Goal: Transaction & Acquisition: Purchase product/service

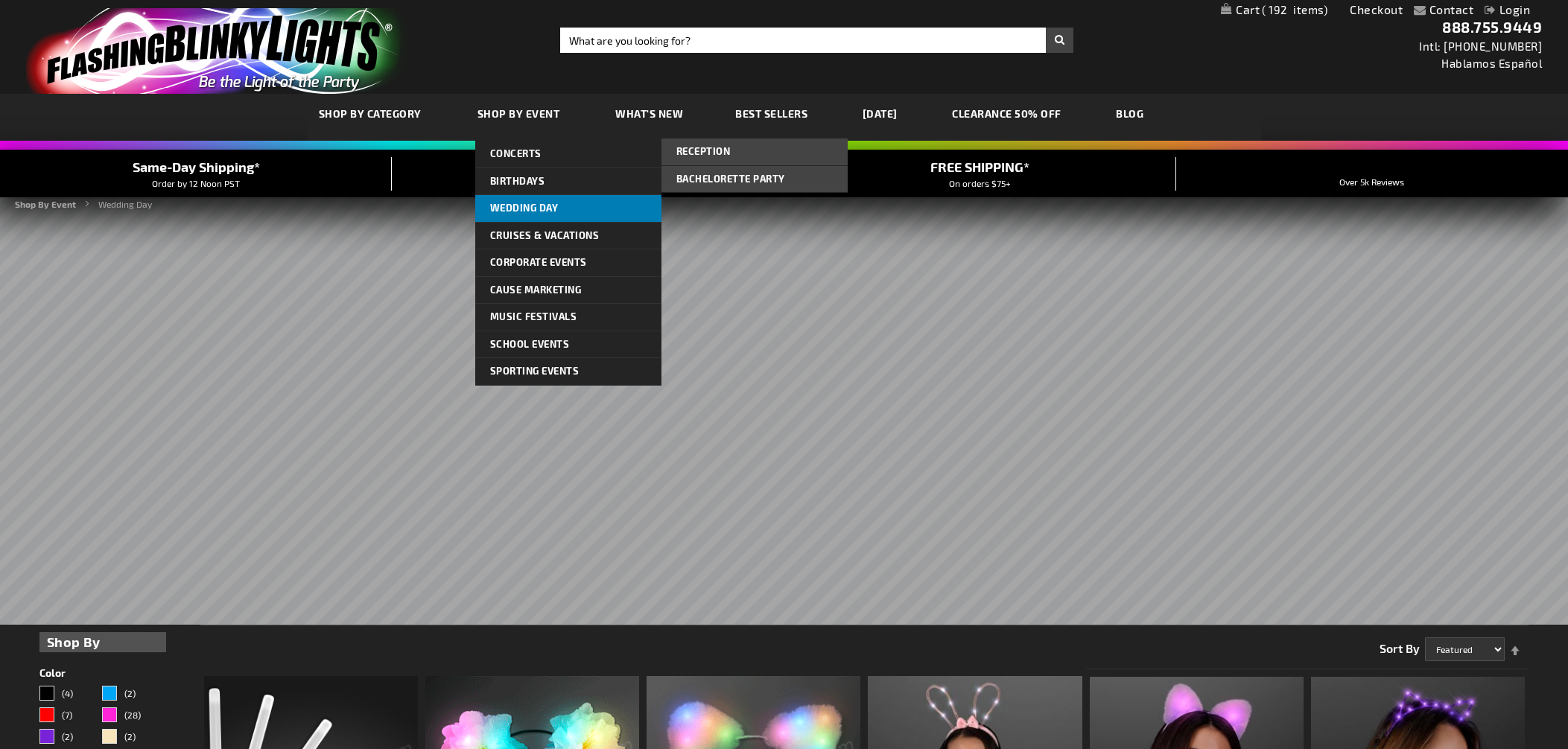
click at [520, 207] on span "Wedding Day" at bounding box center [524, 207] width 68 height 12
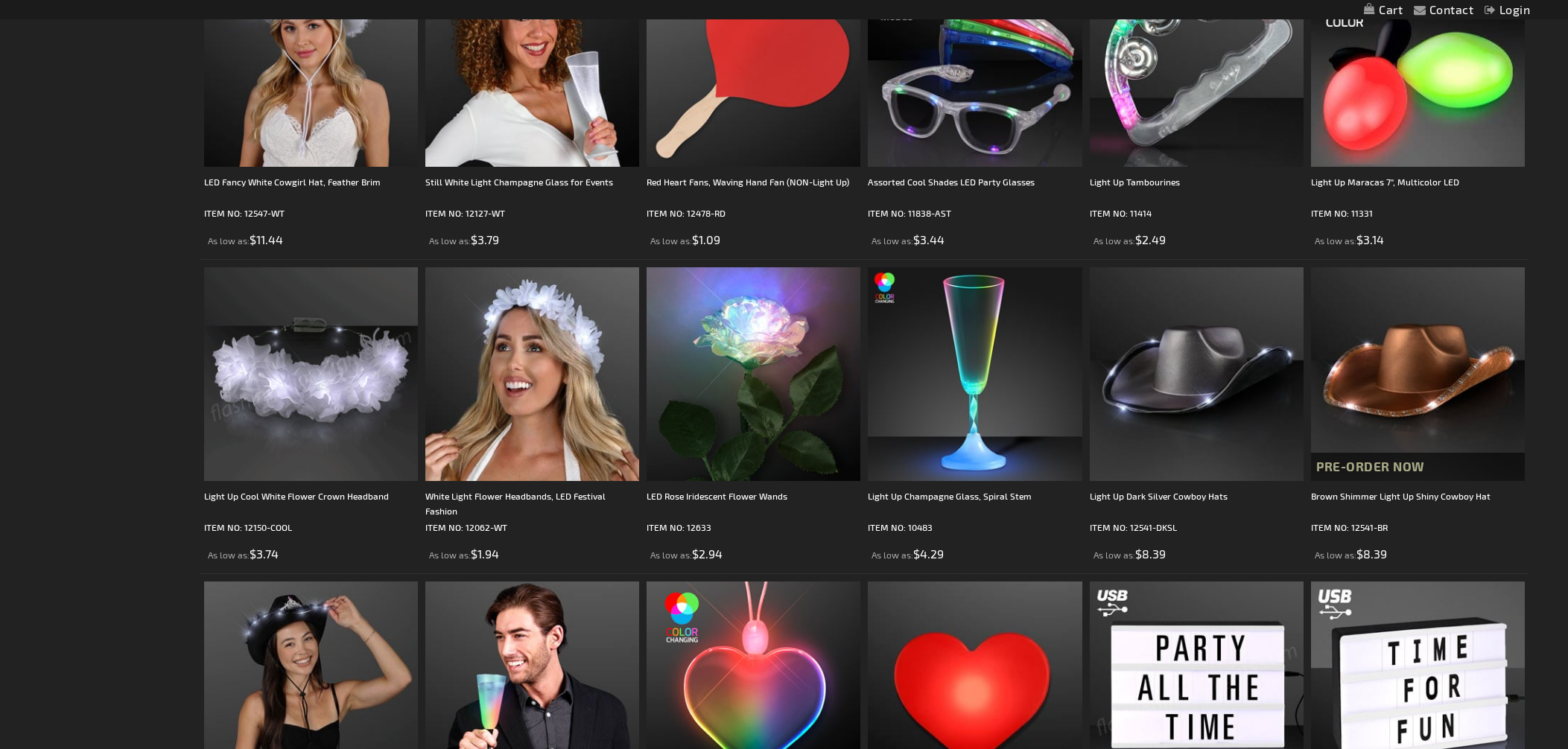
scroll to position [1104, 0]
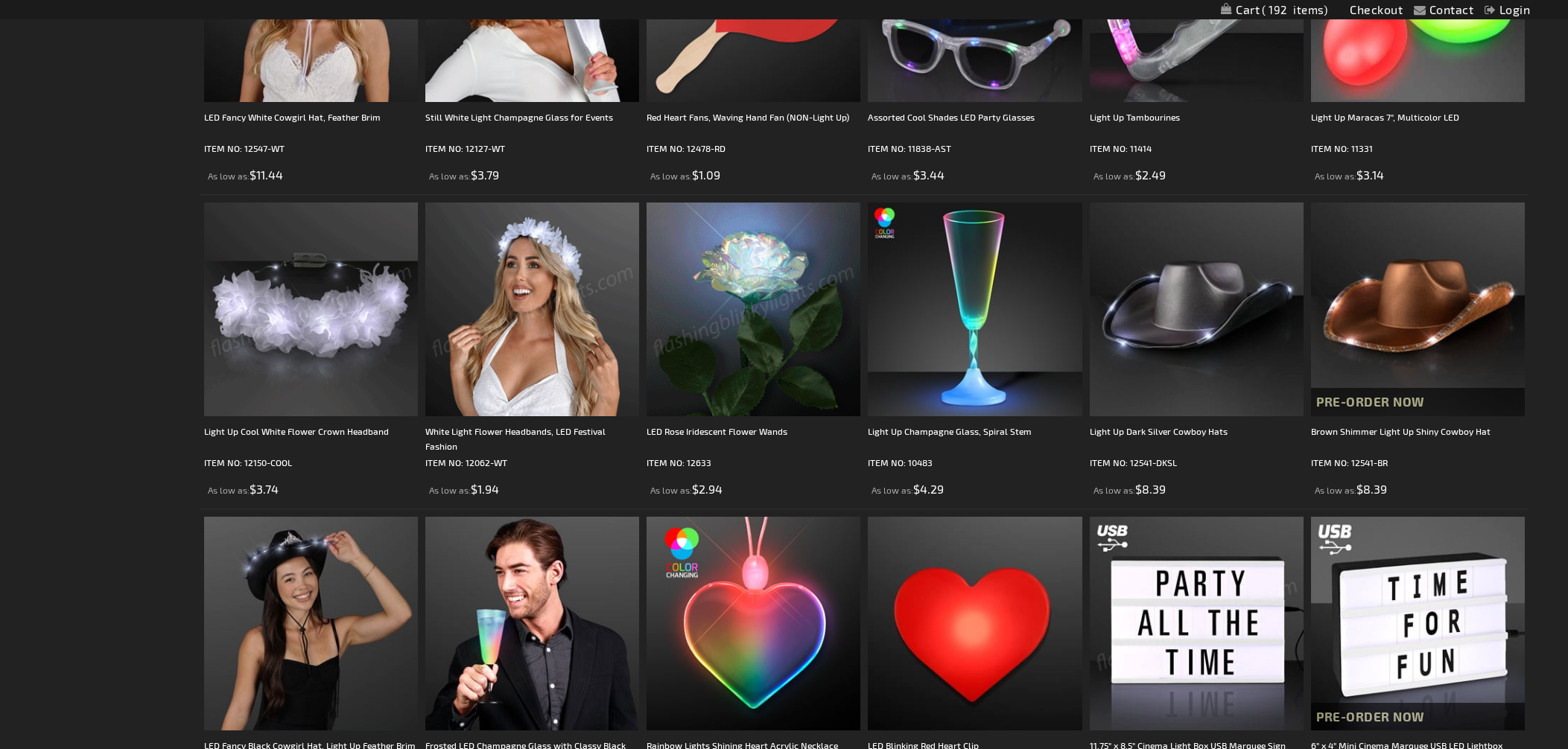
click at [522, 377] on img at bounding box center [532, 309] width 214 height 214
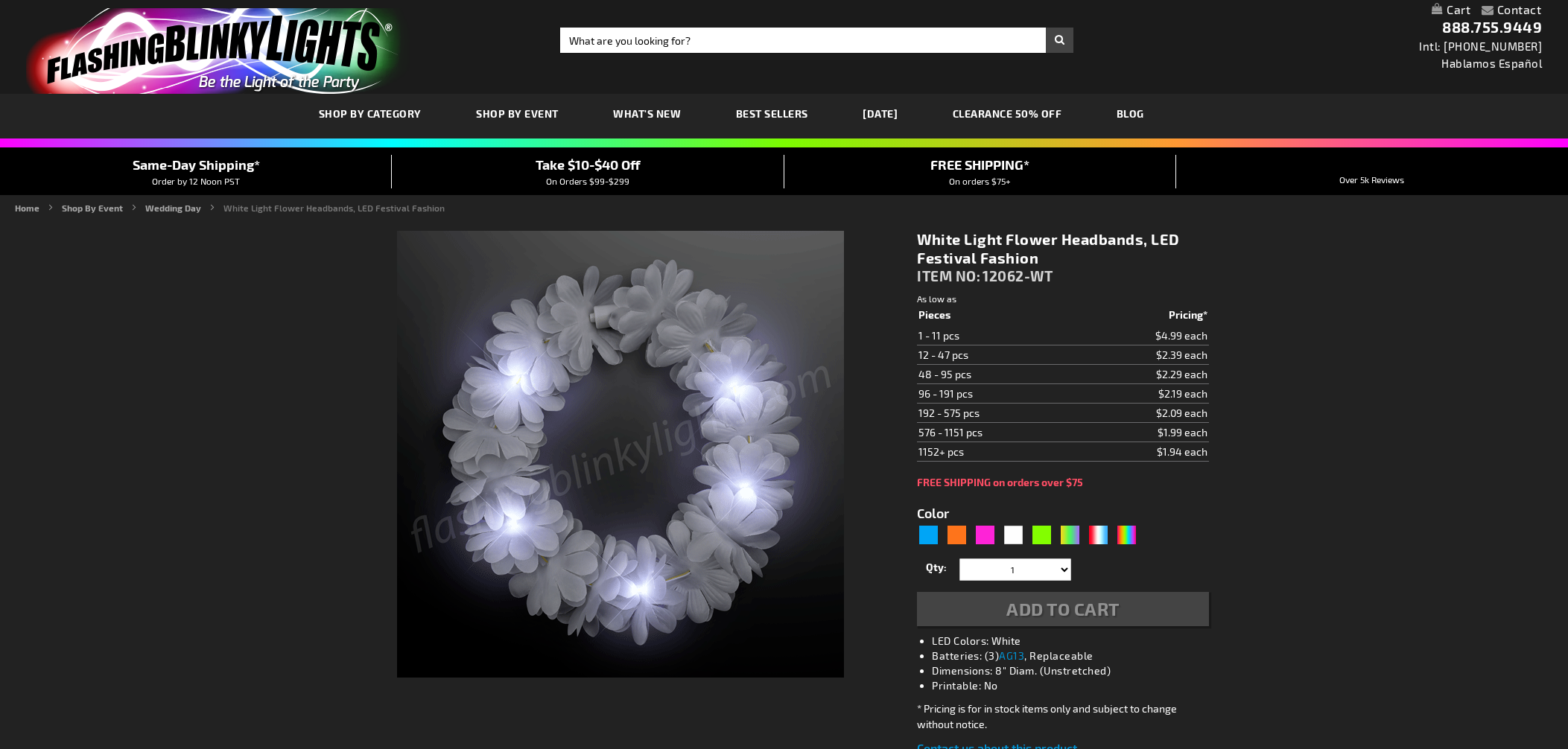
type input "5646"
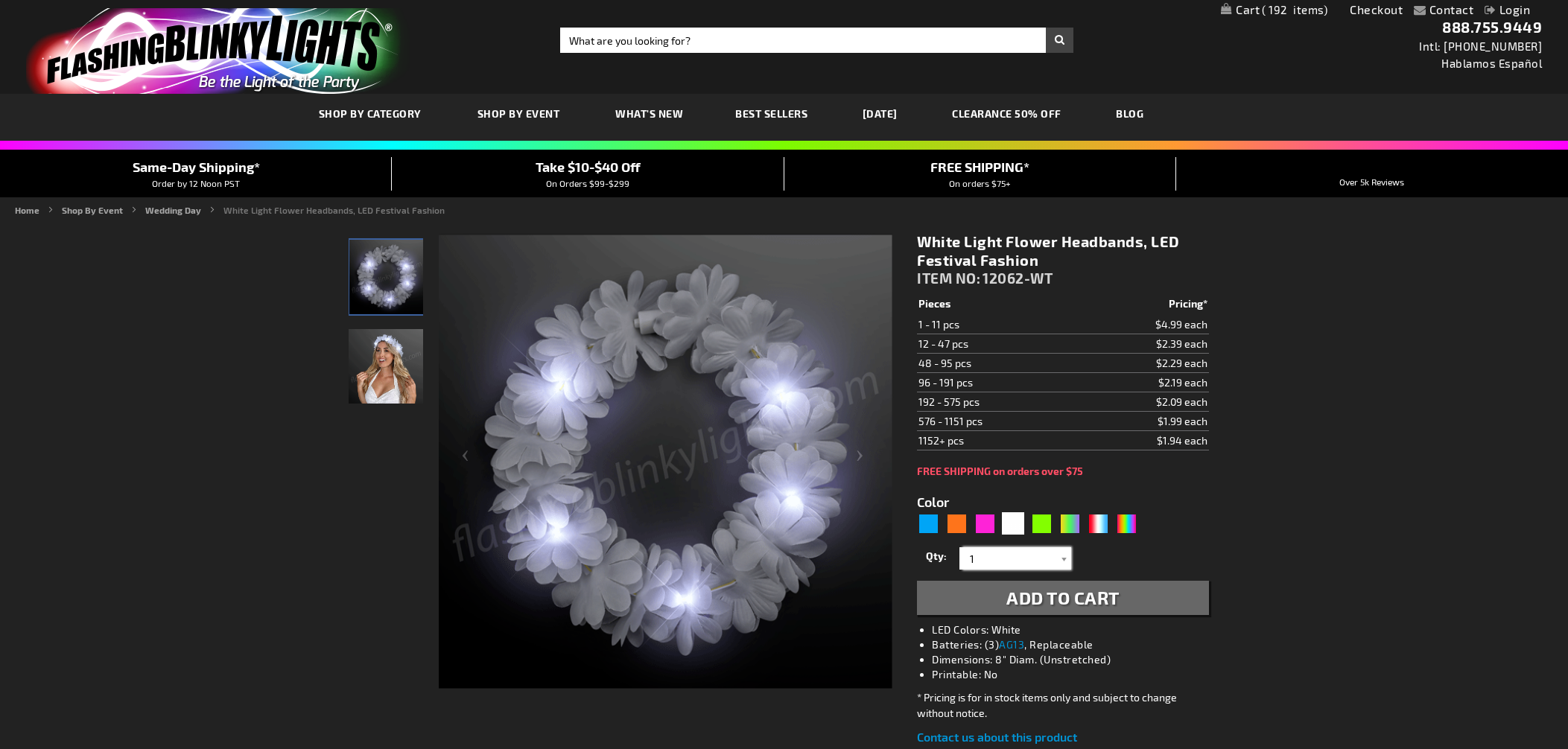
click at [983, 563] on input "1" at bounding box center [1017, 558] width 108 height 22
type input "96"
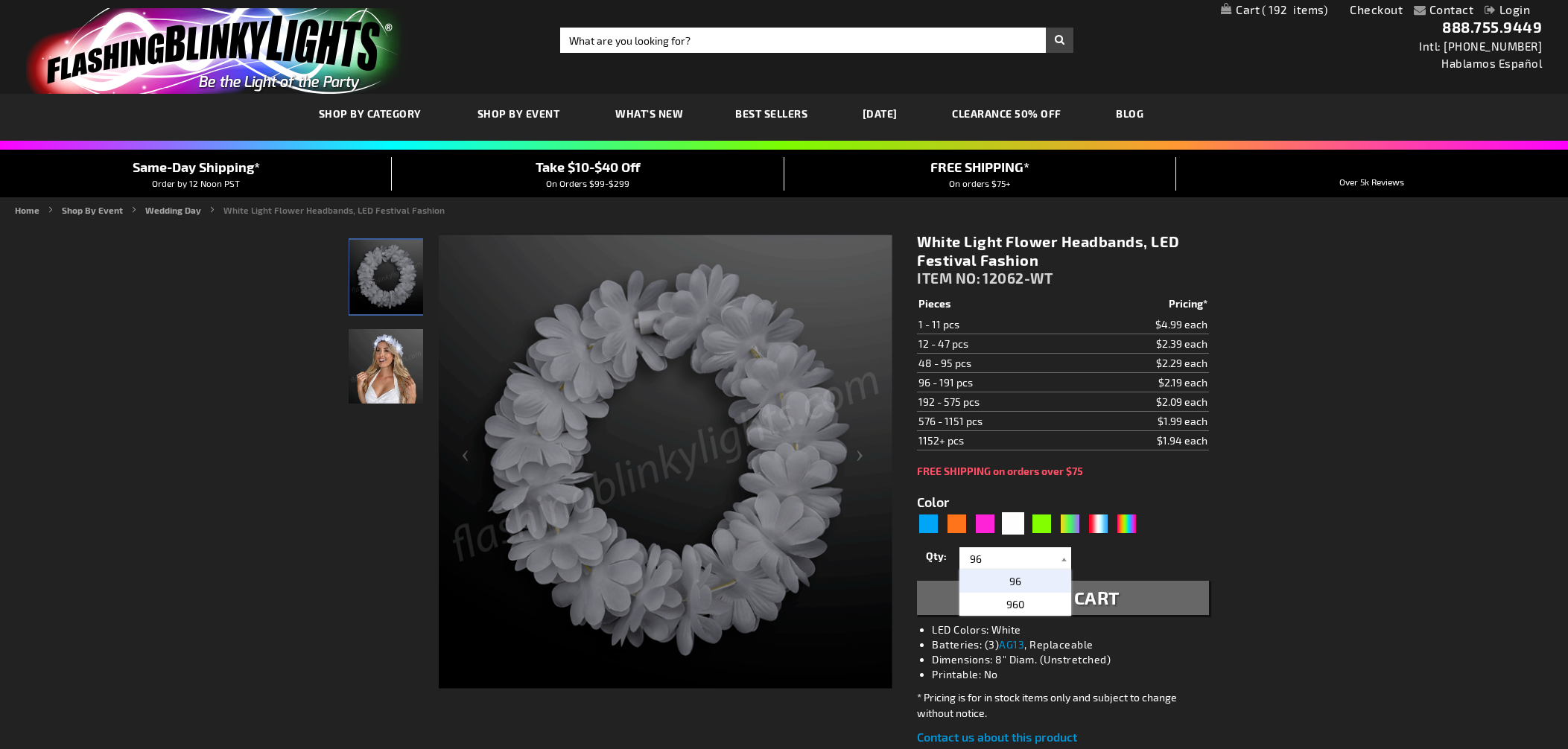
click at [1016, 581] on span "96" at bounding box center [1015, 581] width 12 height 12
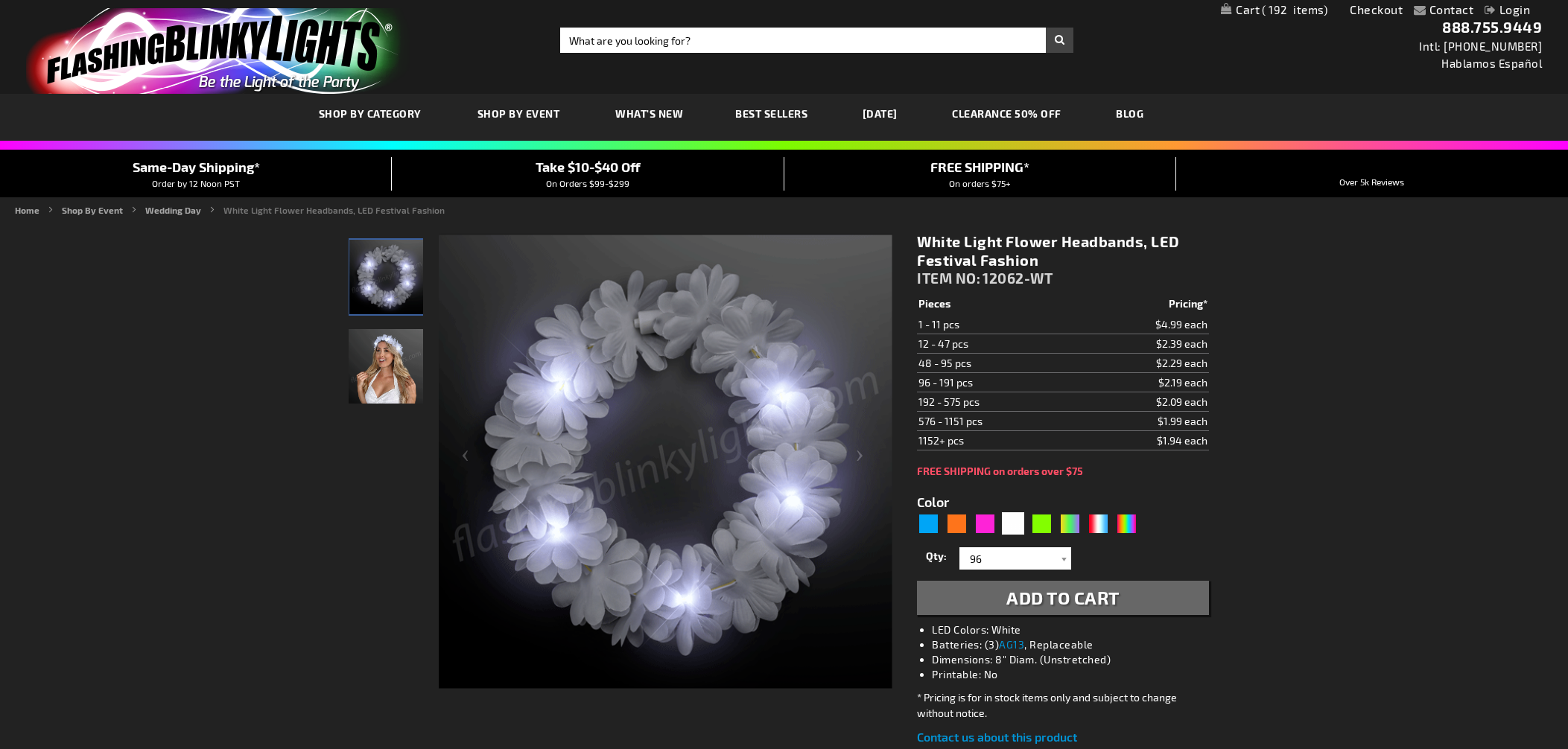
click at [1056, 602] on span "Add to Cart" at bounding box center [1063, 598] width 113 height 22
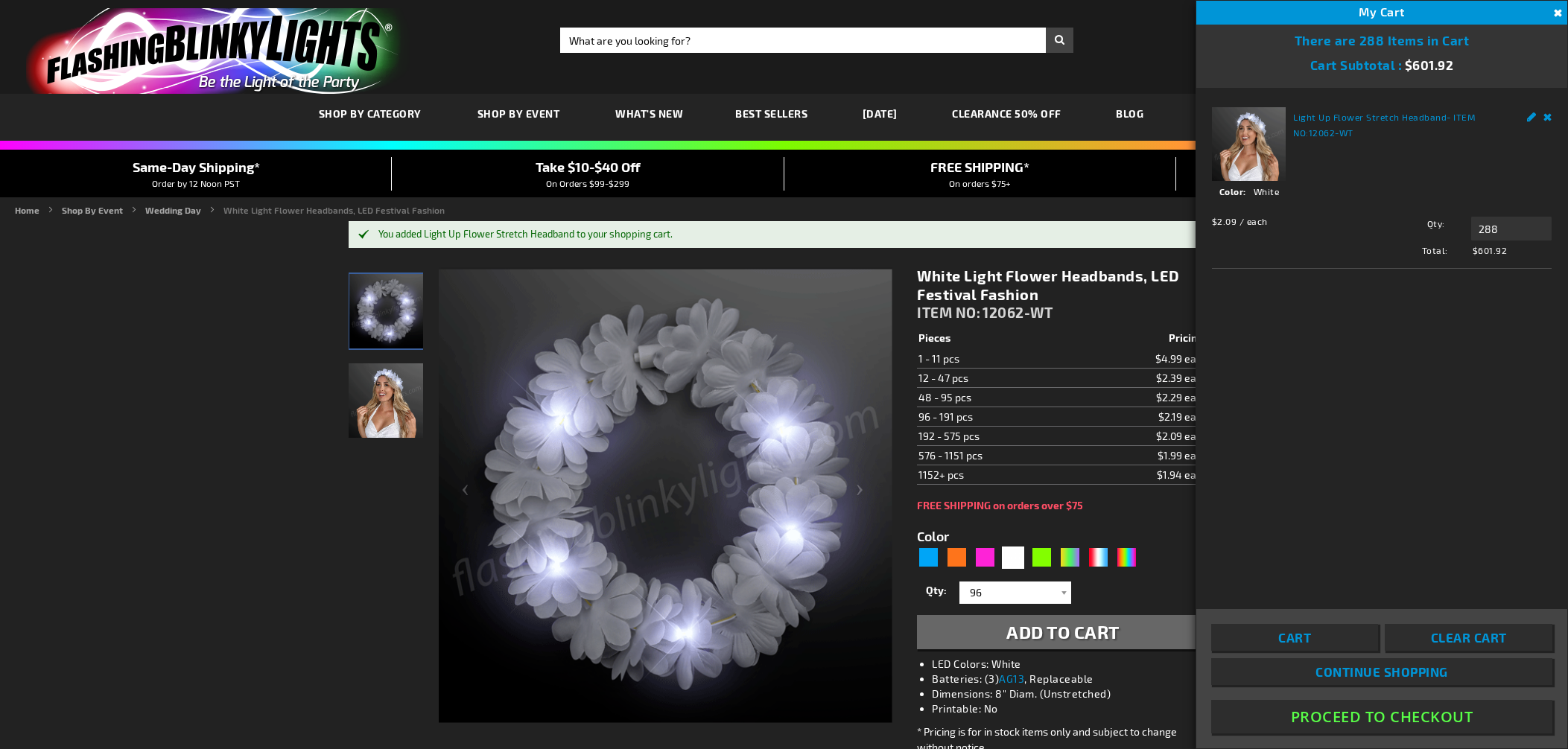
click at [1466, 641] on span "Clear Cart" at bounding box center [1468, 637] width 76 height 15
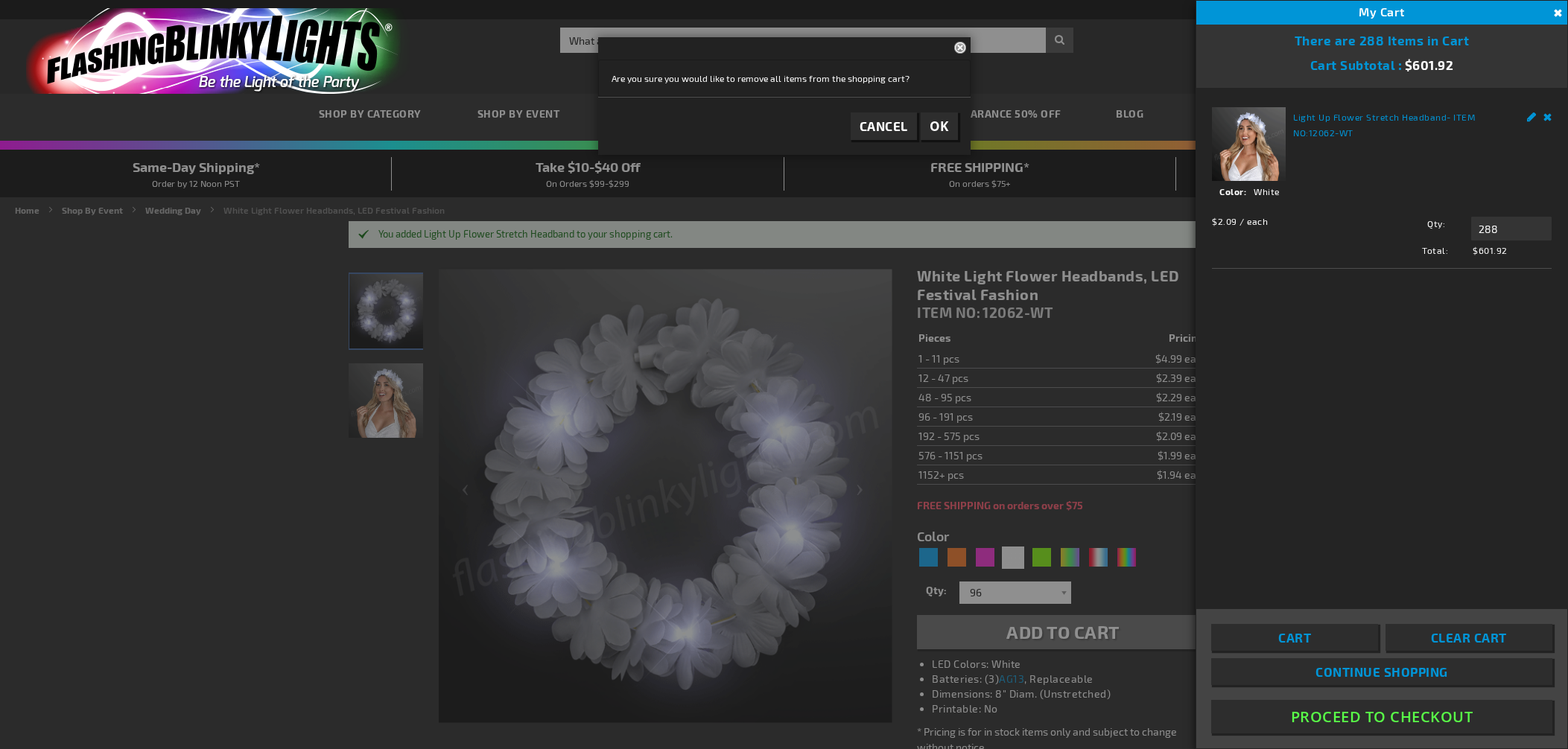
click at [940, 125] on span "OK" at bounding box center [939, 126] width 19 height 17
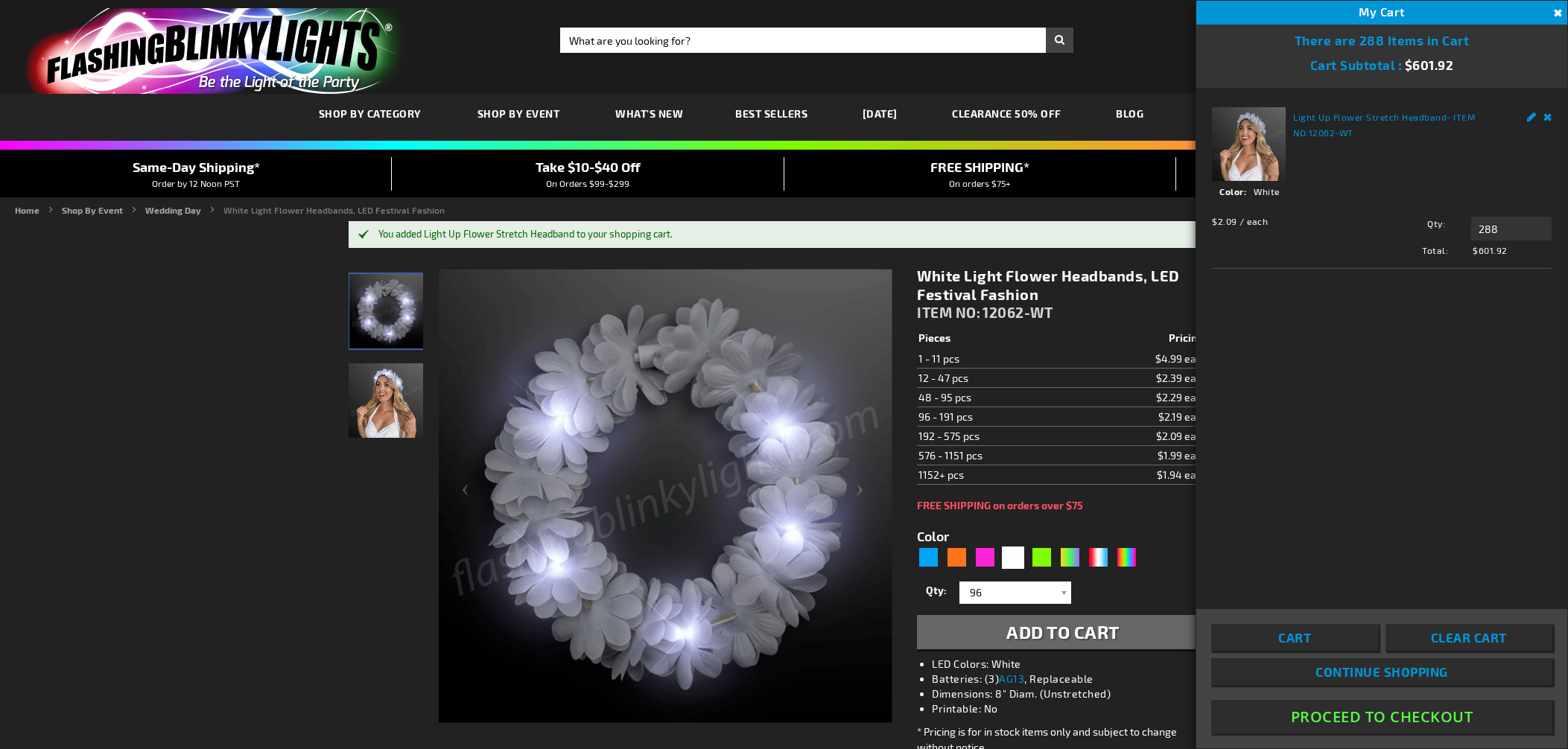
click at [1274, 641] on link "Cart" at bounding box center [1294, 637] width 166 height 27
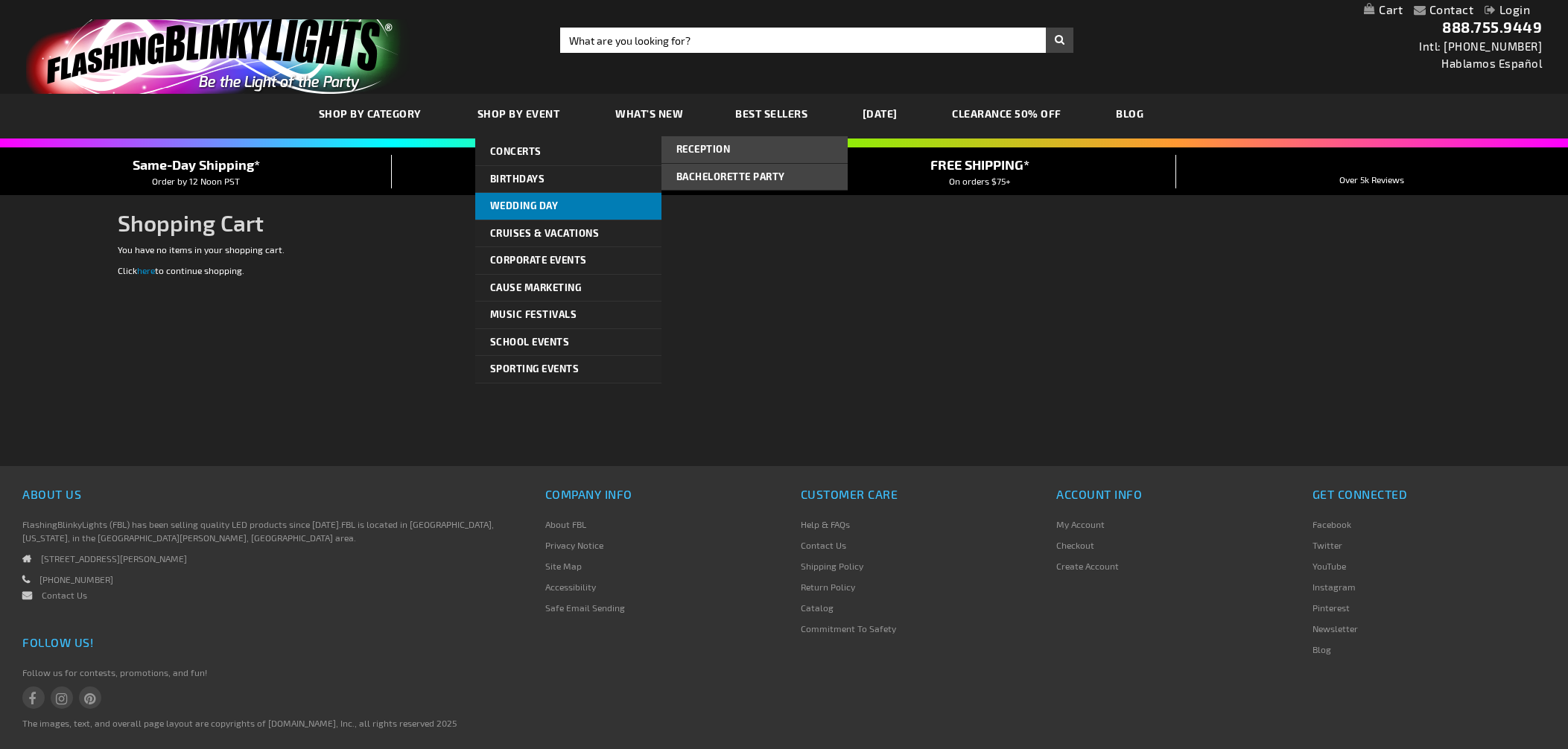
click at [525, 206] on span "Wedding Day" at bounding box center [524, 206] width 68 height 12
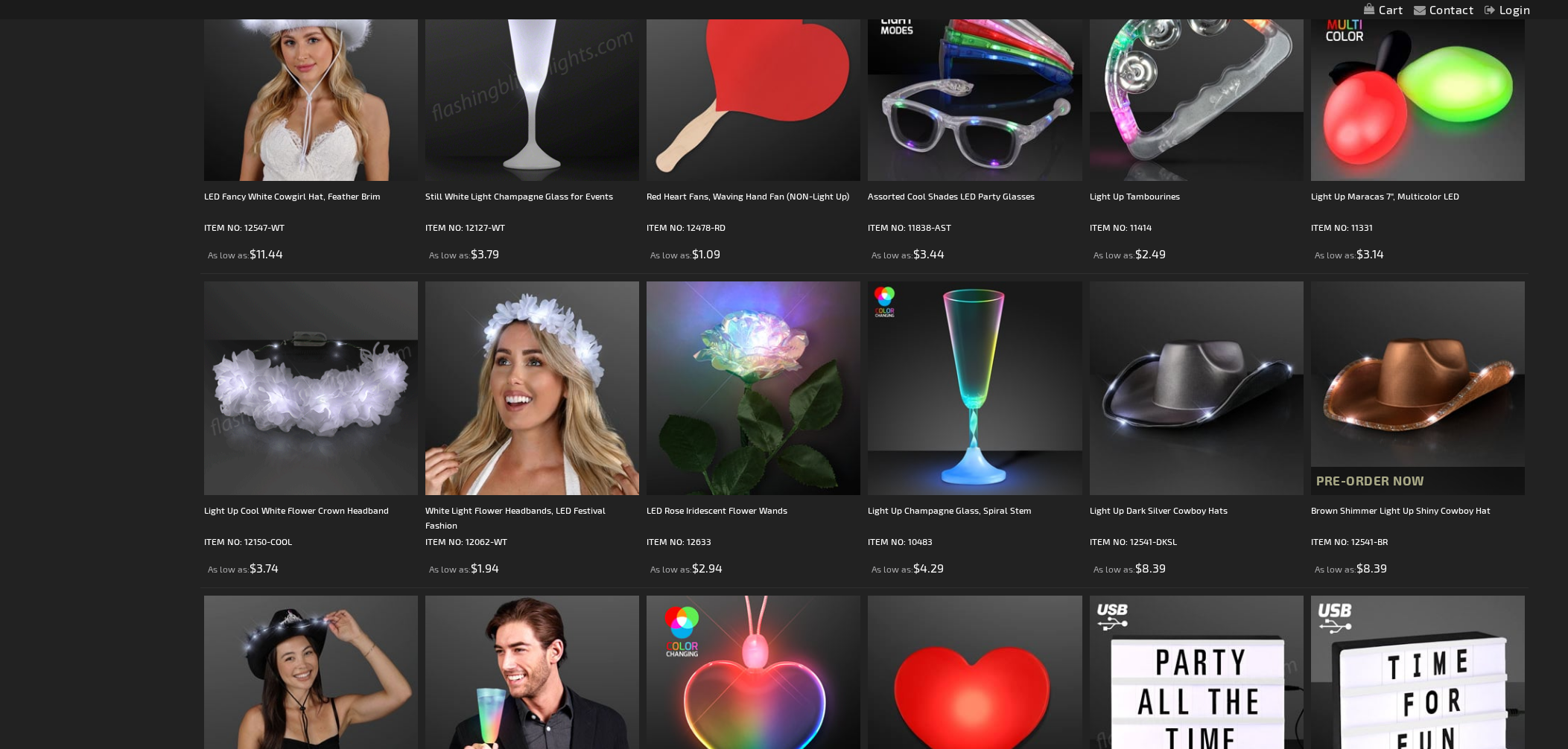
scroll to position [1069, 0]
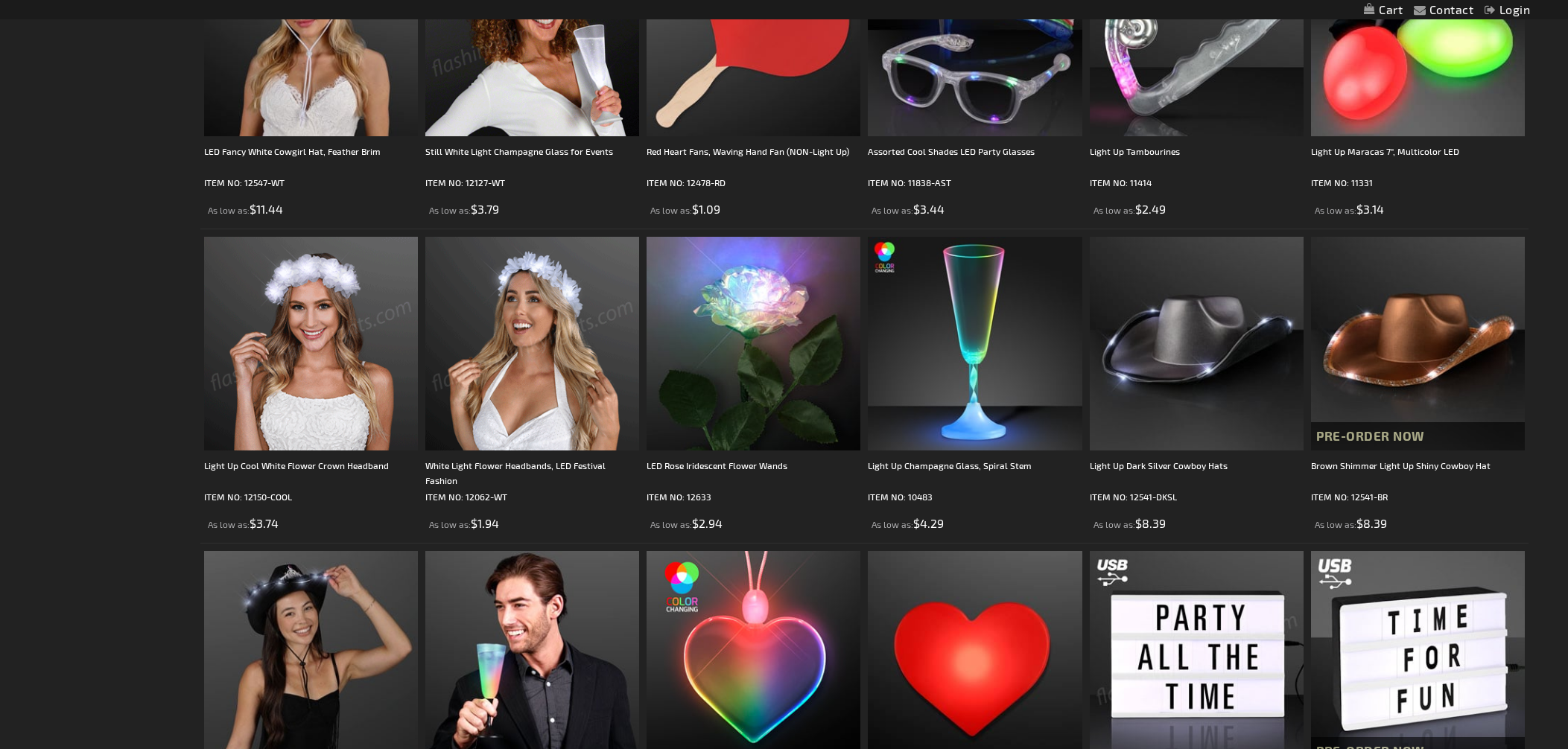
click at [538, 369] on img at bounding box center [532, 344] width 214 height 214
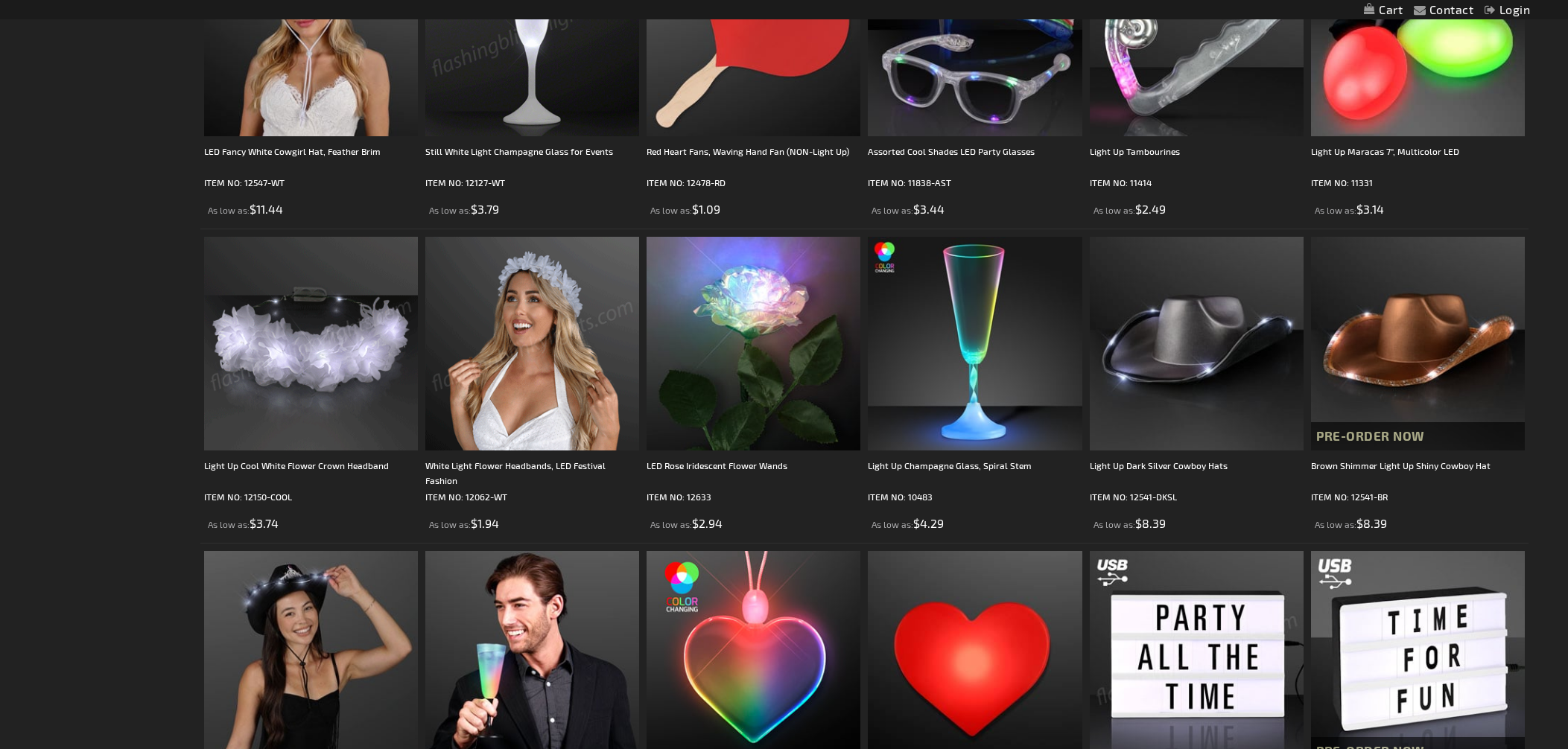
scroll to position [1069, 0]
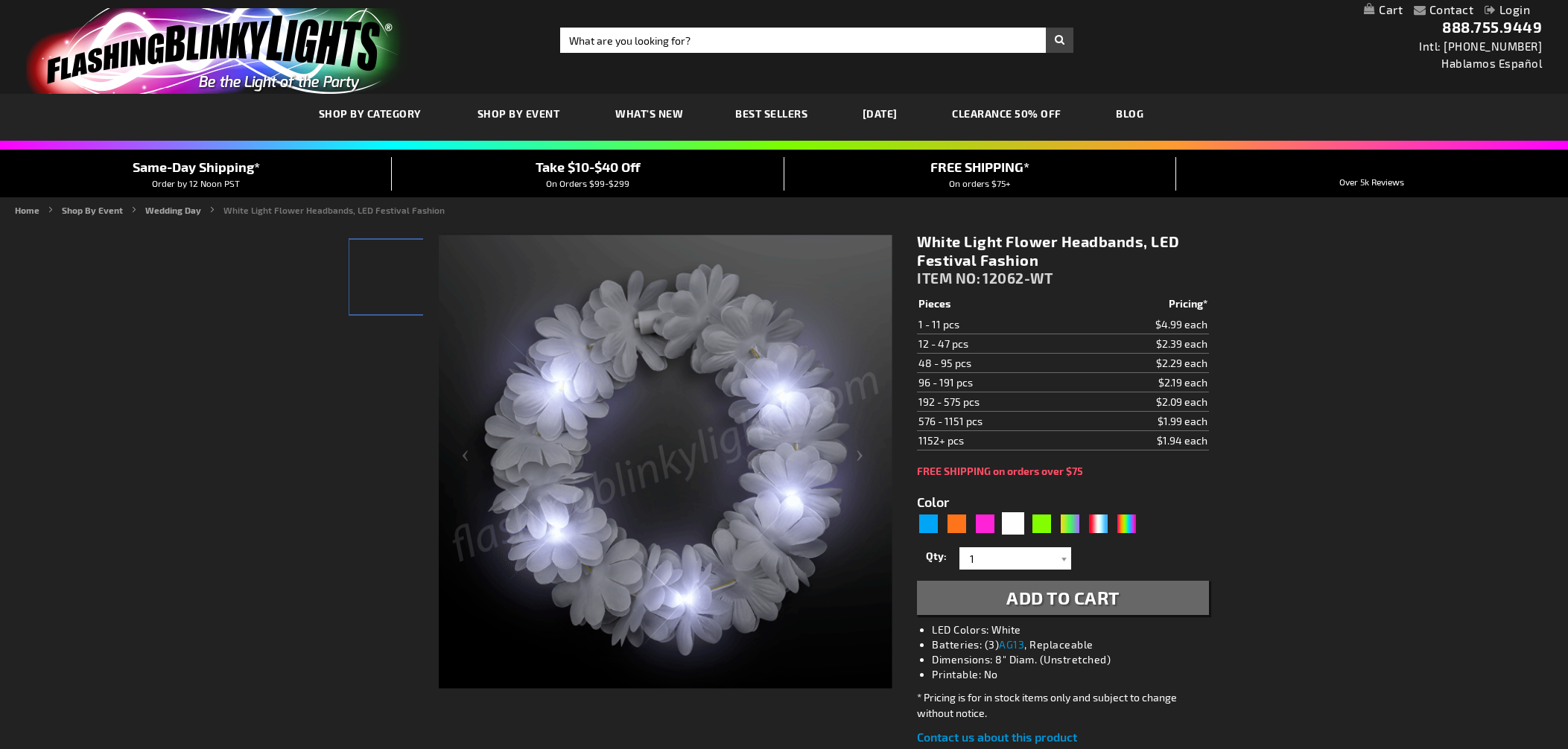
type input "5646"
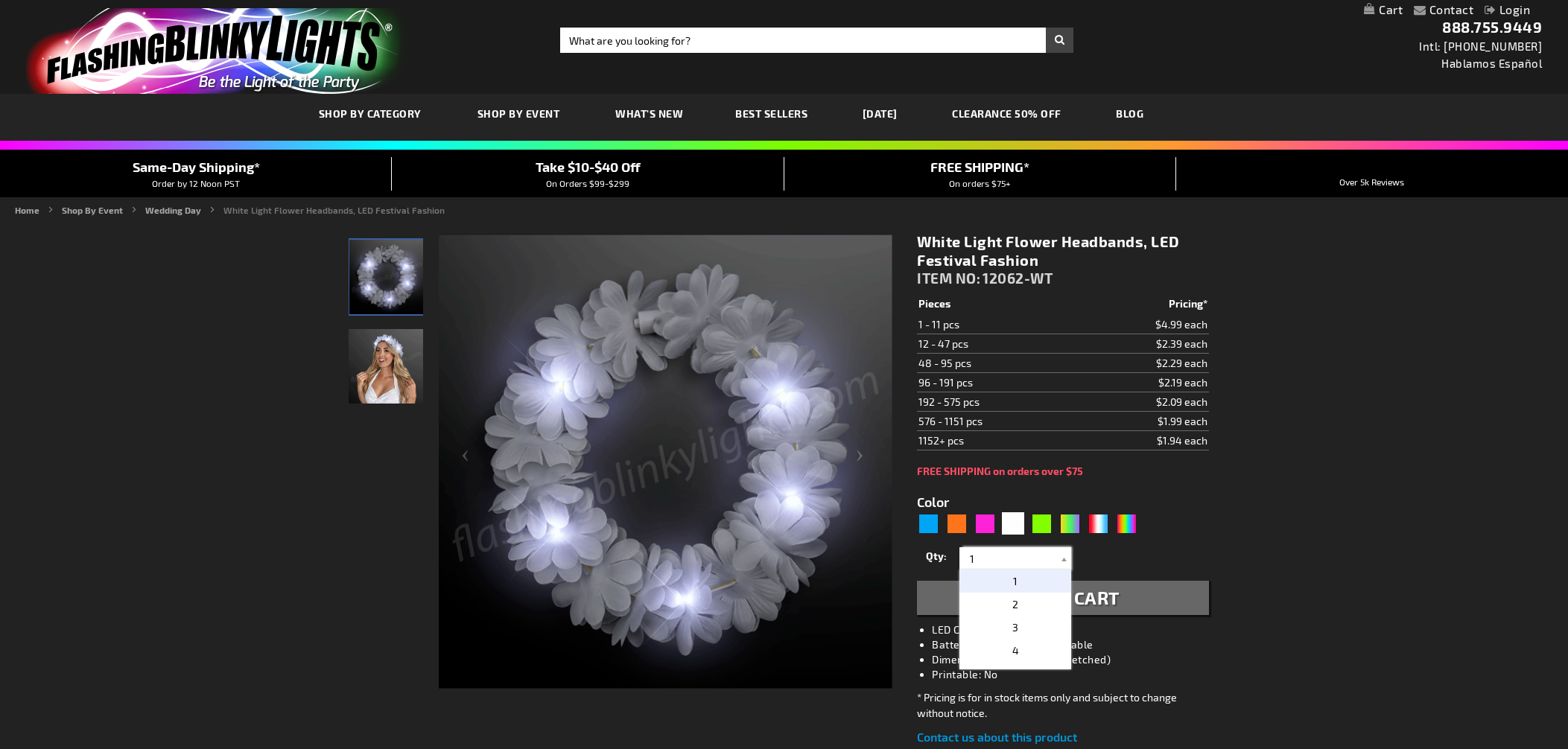
click at [988, 561] on input "1" at bounding box center [1017, 558] width 108 height 22
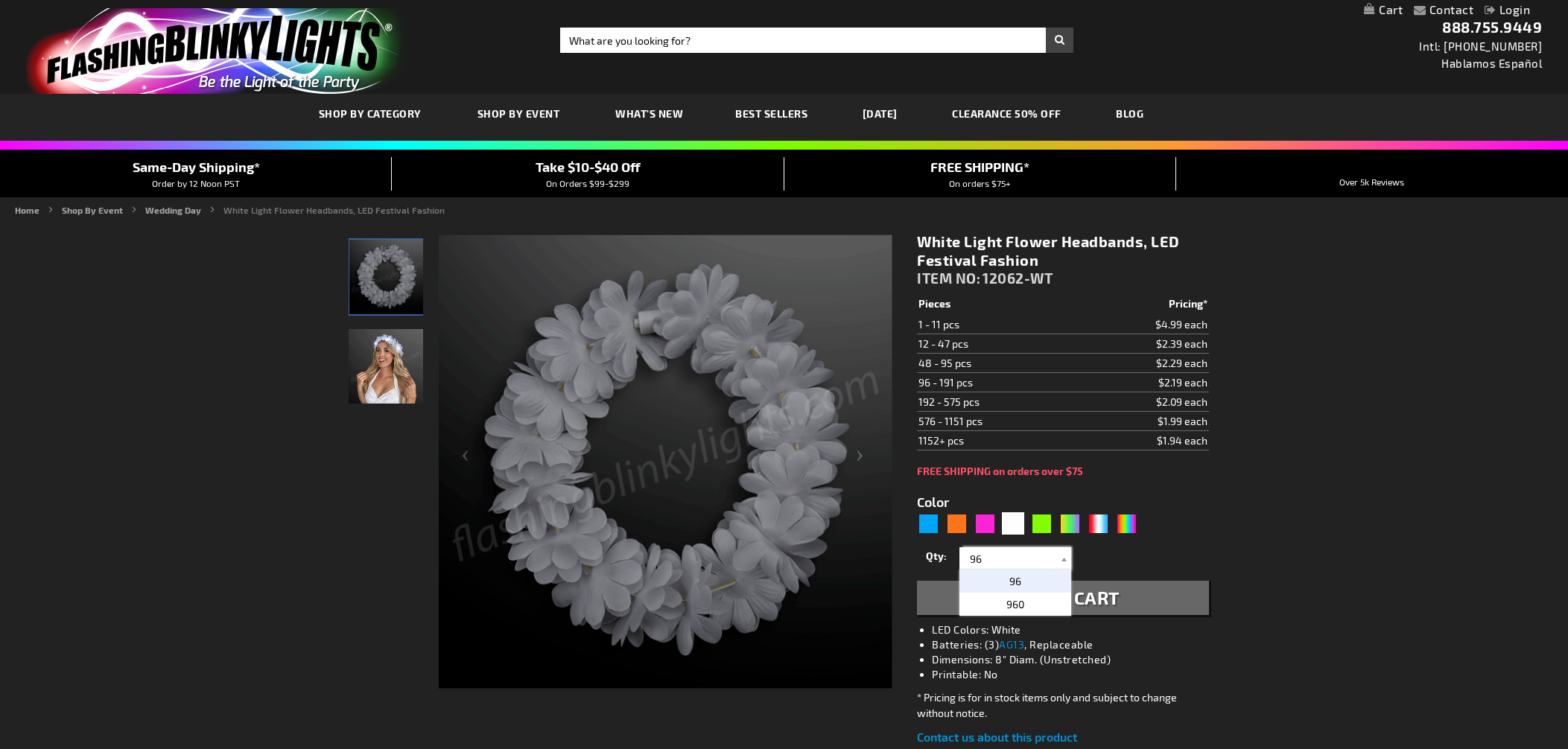
type input "96"
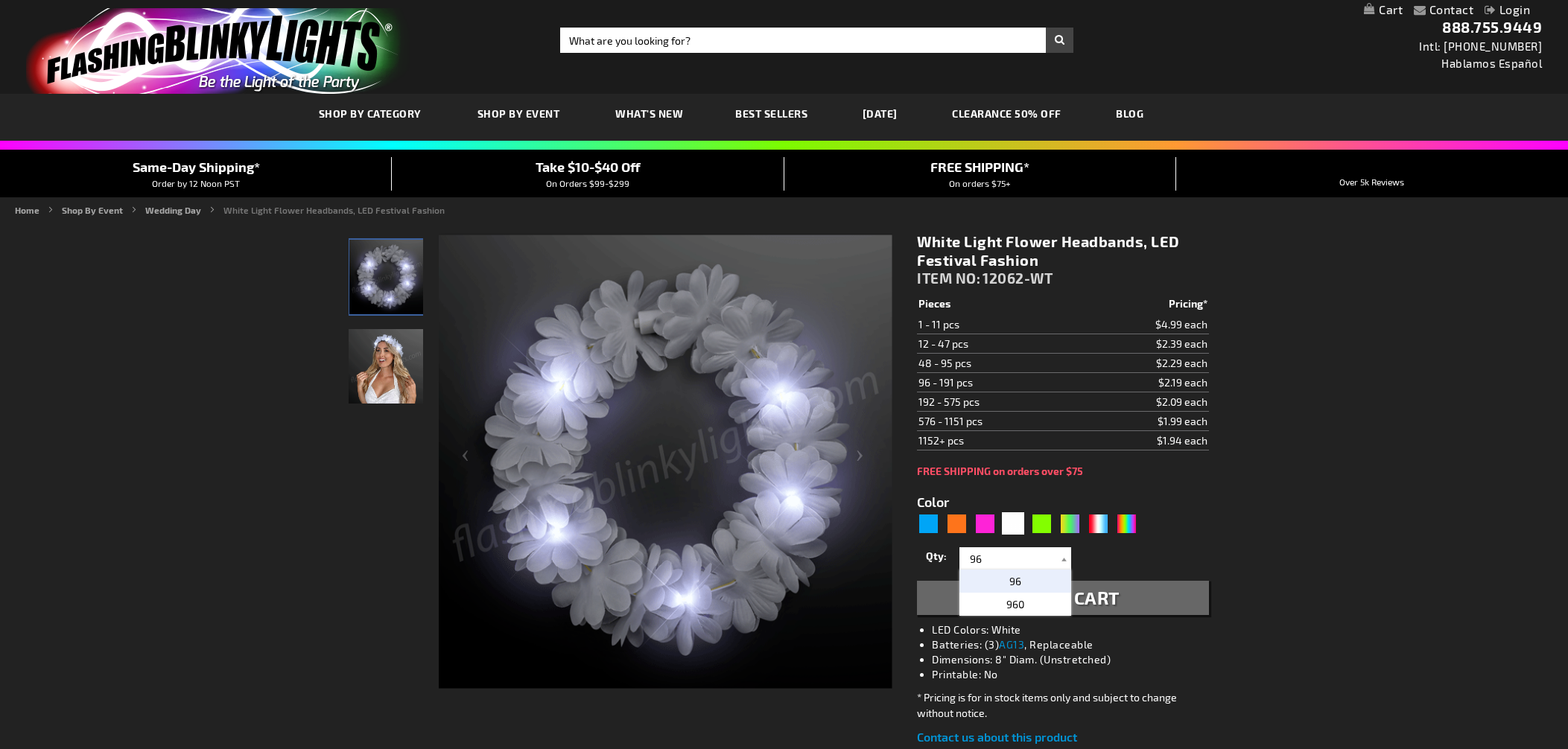
click at [1028, 584] on p "96" at bounding box center [1015, 582] width 112 height 23
click at [1084, 599] on span "Add to Cart" at bounding box center [1063, 598] width 113 height 22
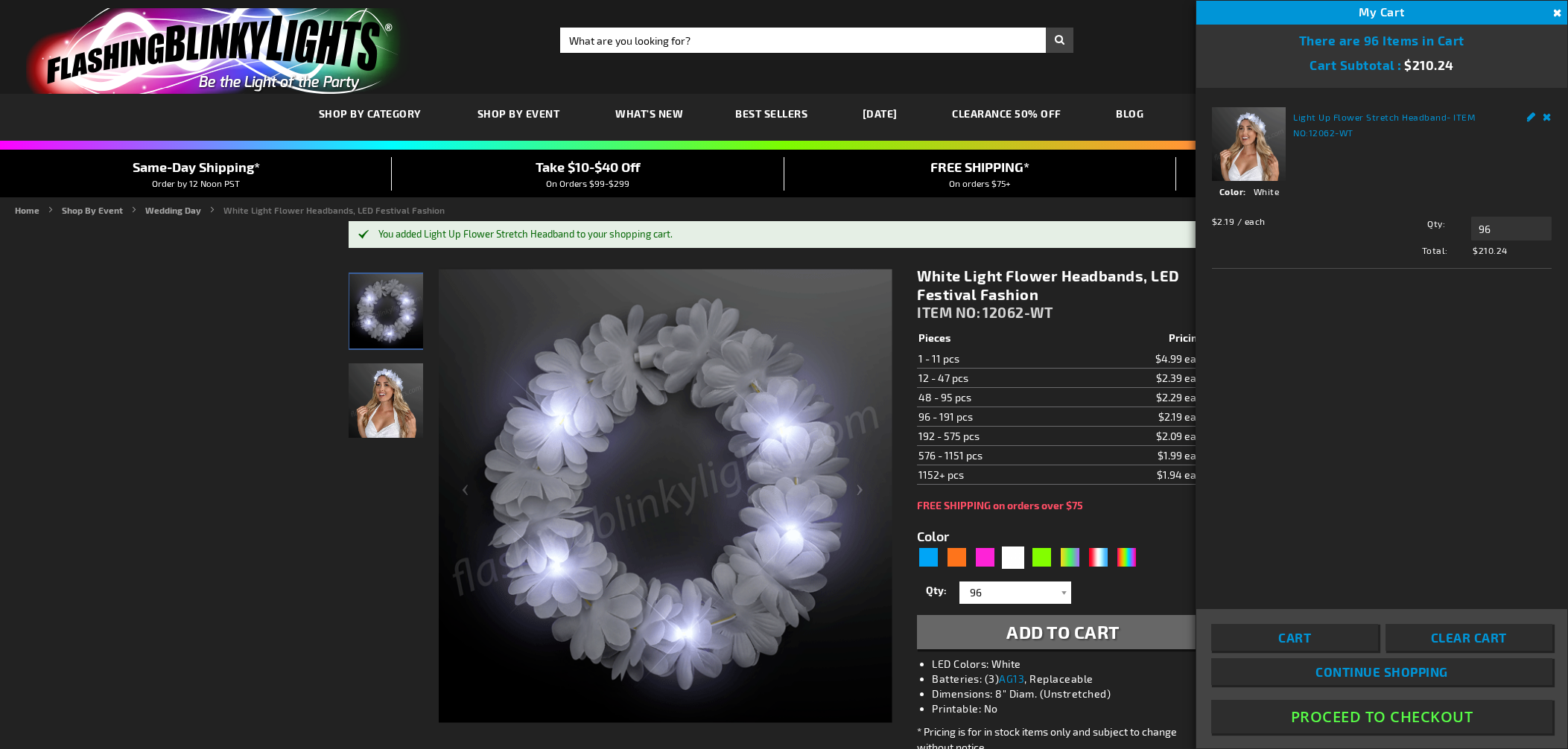
click at [1356, 717] on button "Proceed To Checkout" at bounding box center [1382, 717] width 341 height 33
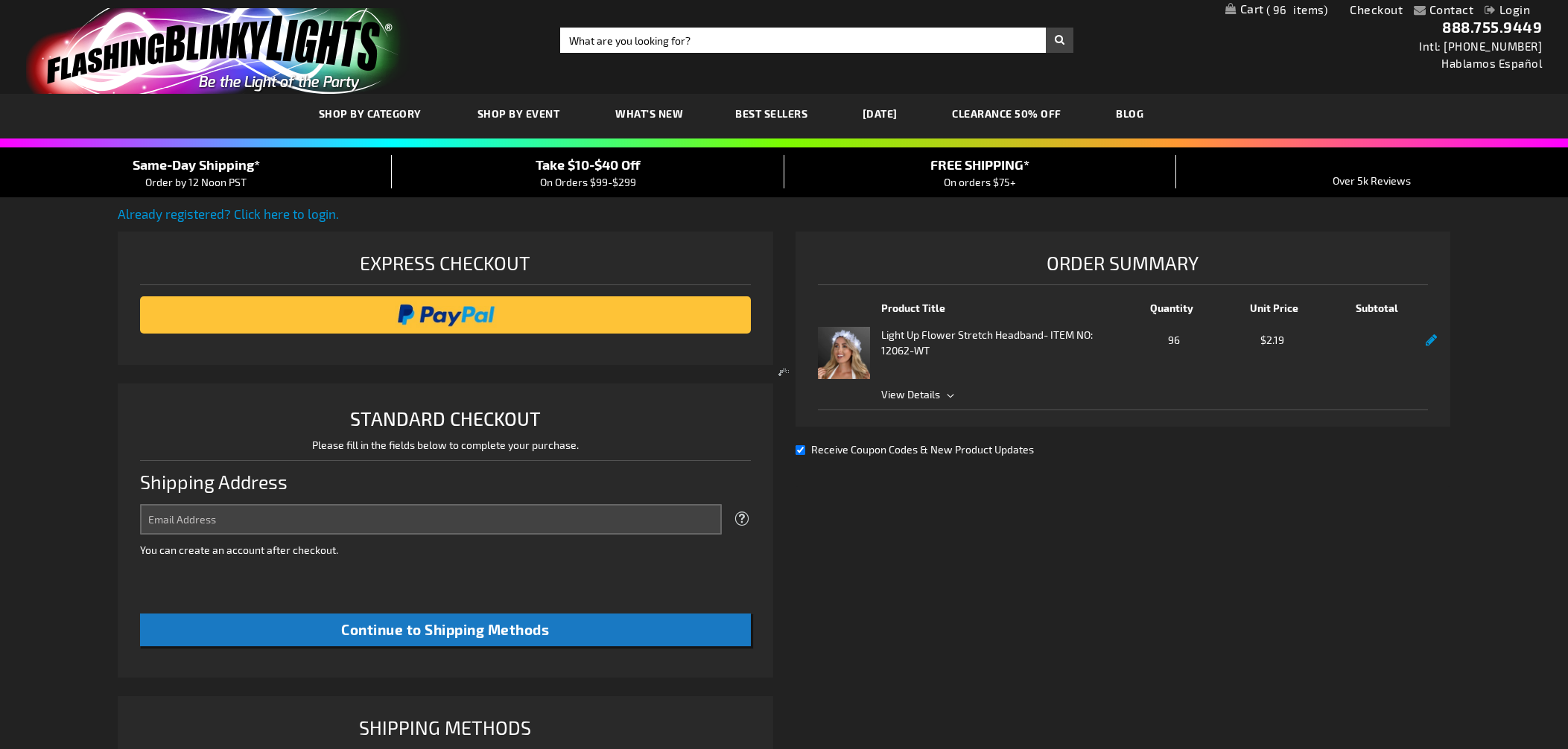
select select "US"
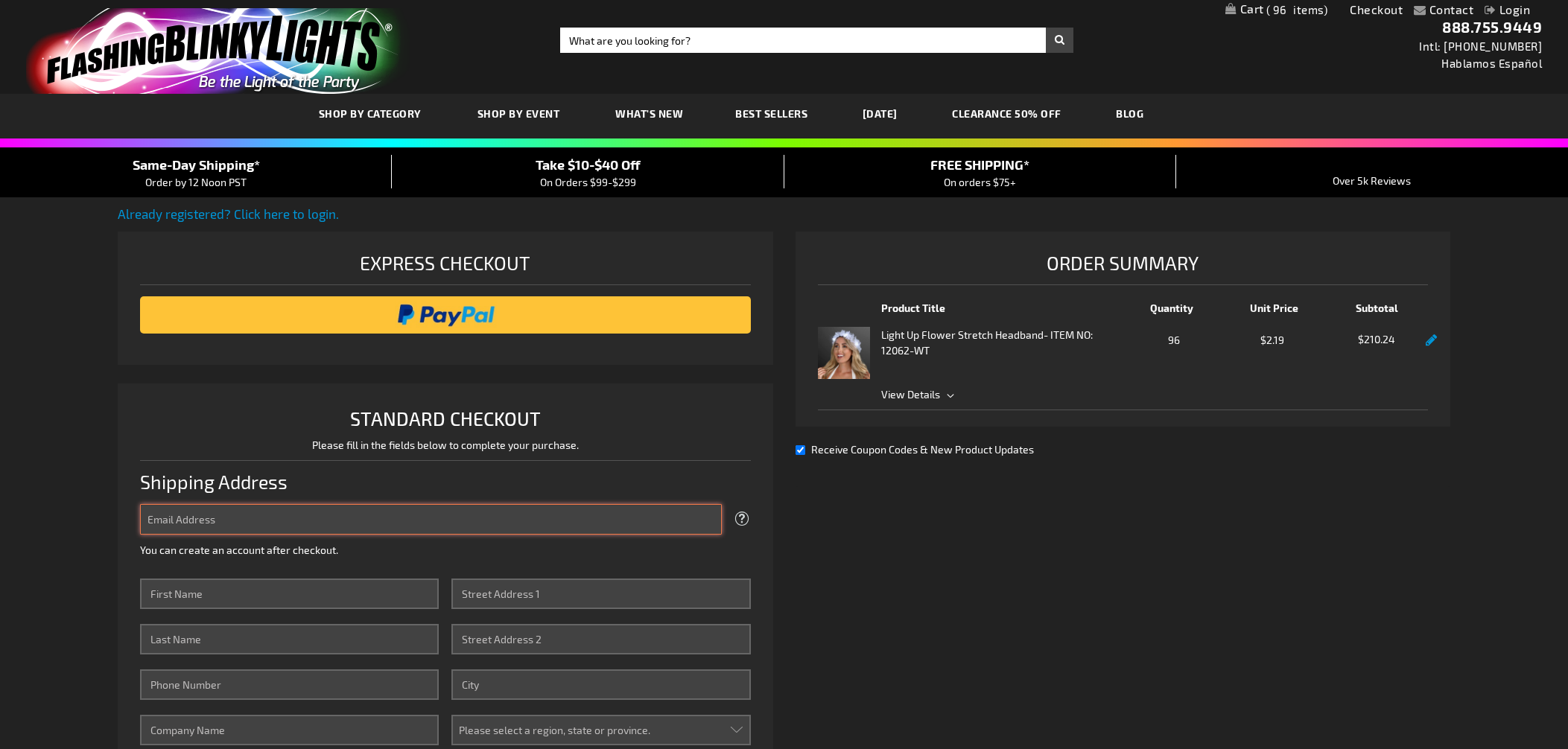
click at [245, 516] on input "Email Address" at bounding box center [430, 519] width 582 height 31
type input "[EMAIL_ADDRESS][DOMAIN_NAME]"
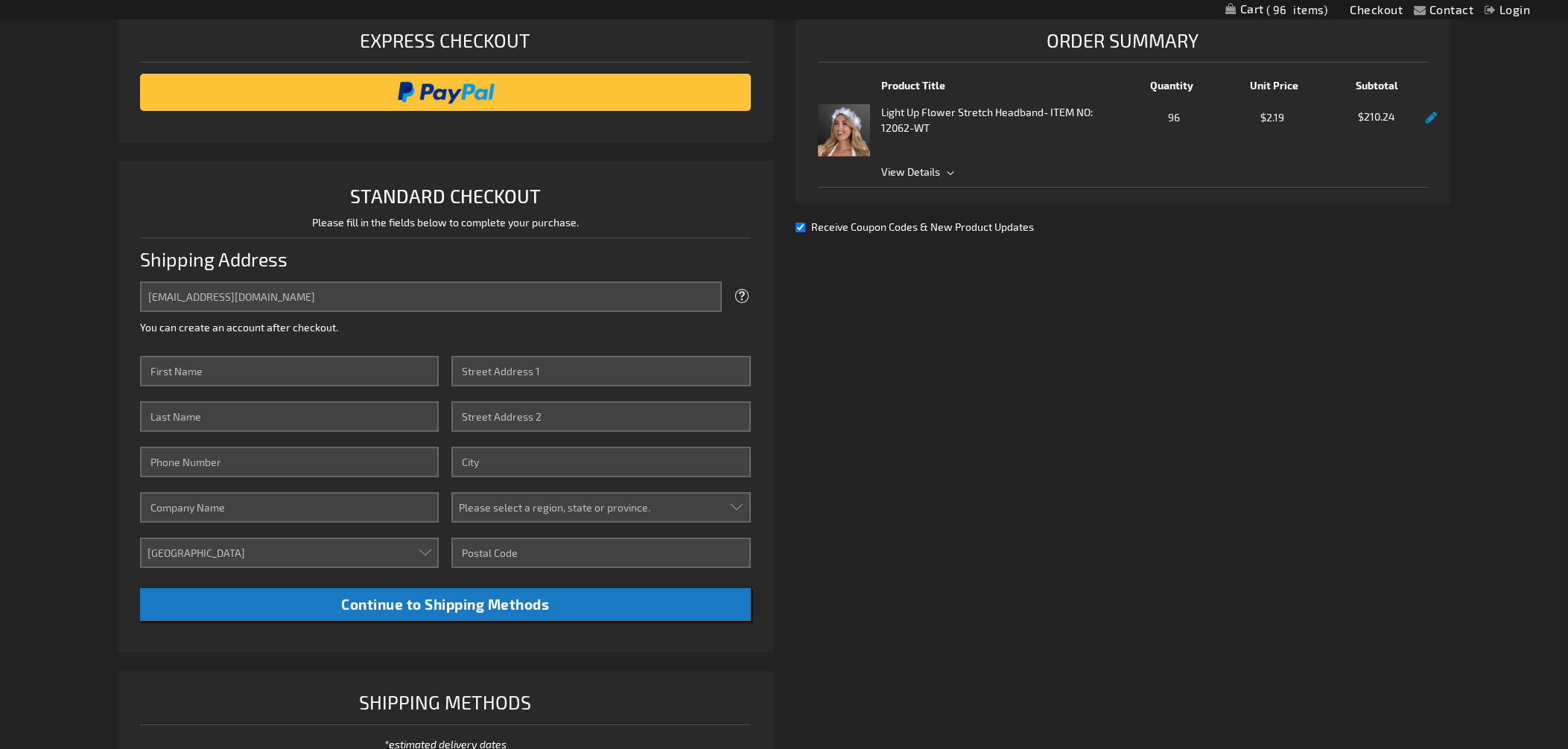
scroll to position [249, 0]
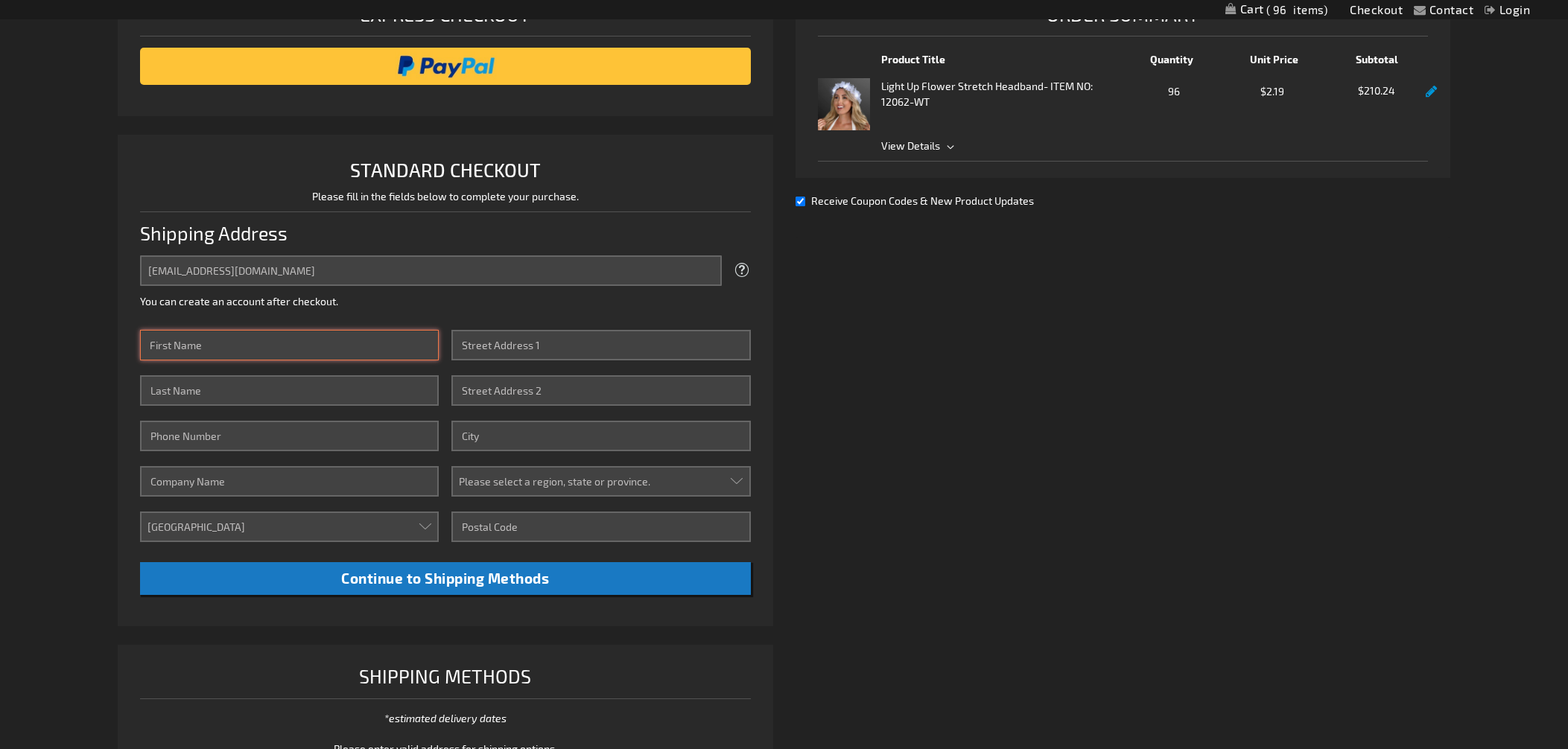
click at [230, 349] on input "First Name" at bounding box center [290, 345] width 300 height 31
type input "dale"
type input "pinto"
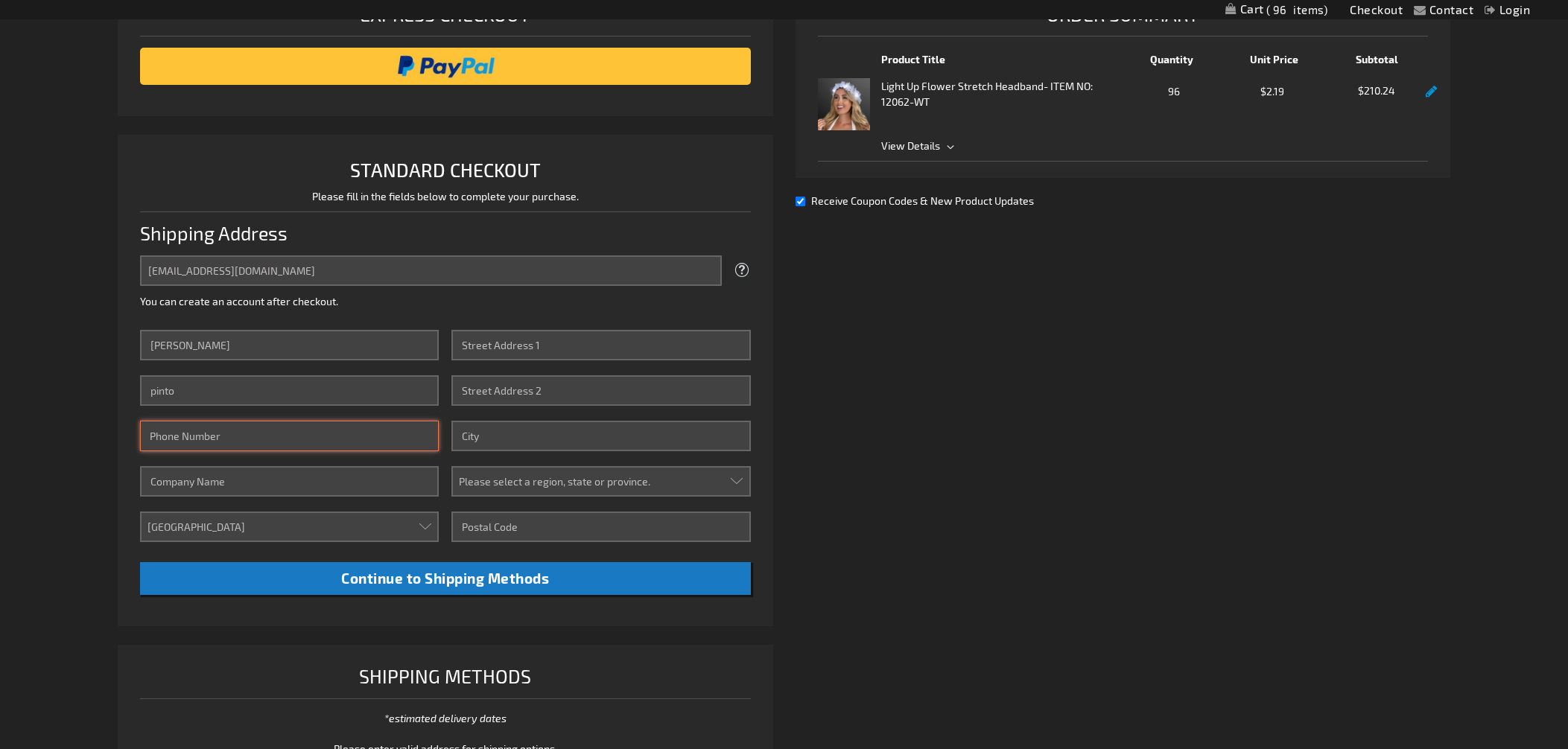
type input "2039183278"
type input "366 Round Hill Road"
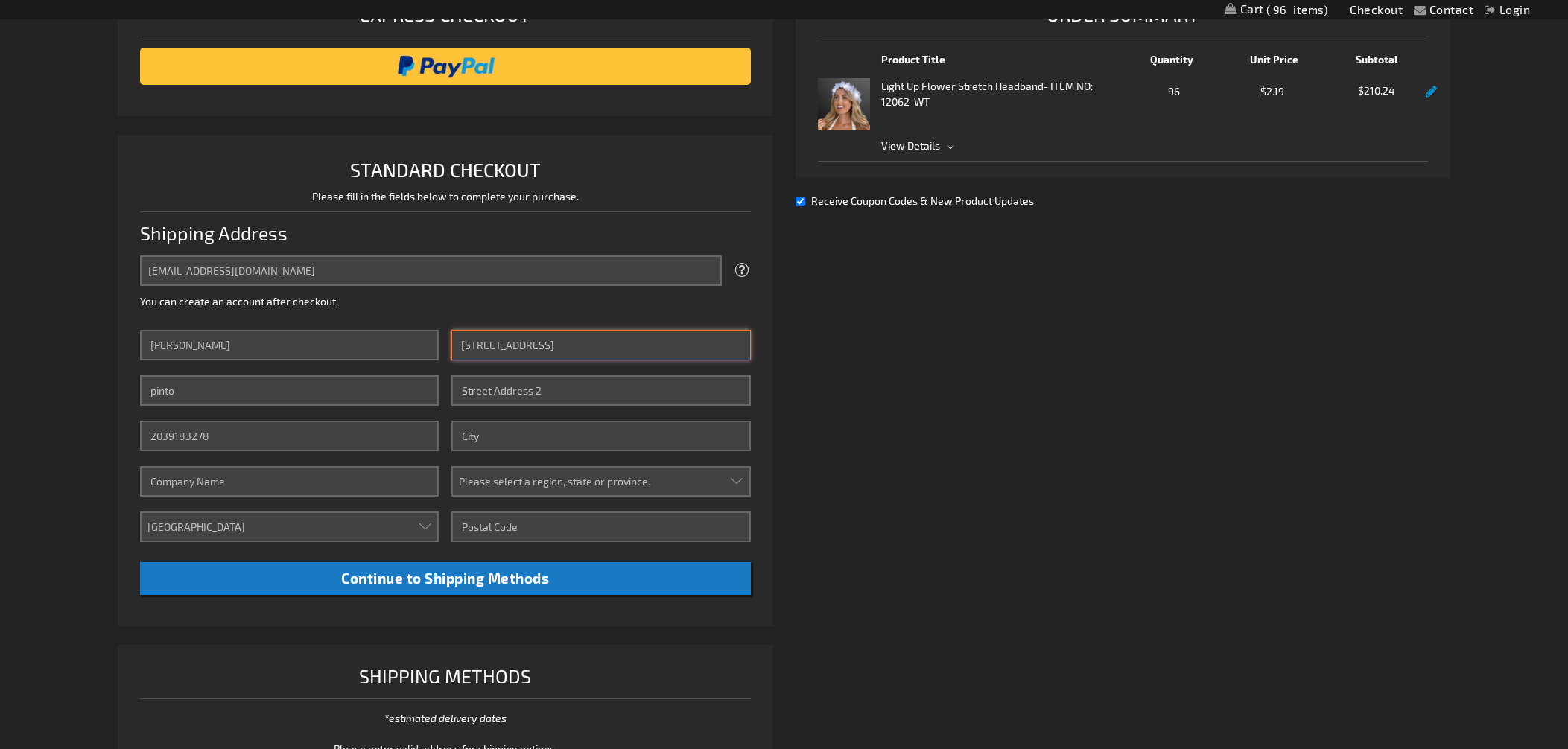
type input "Greenwich"
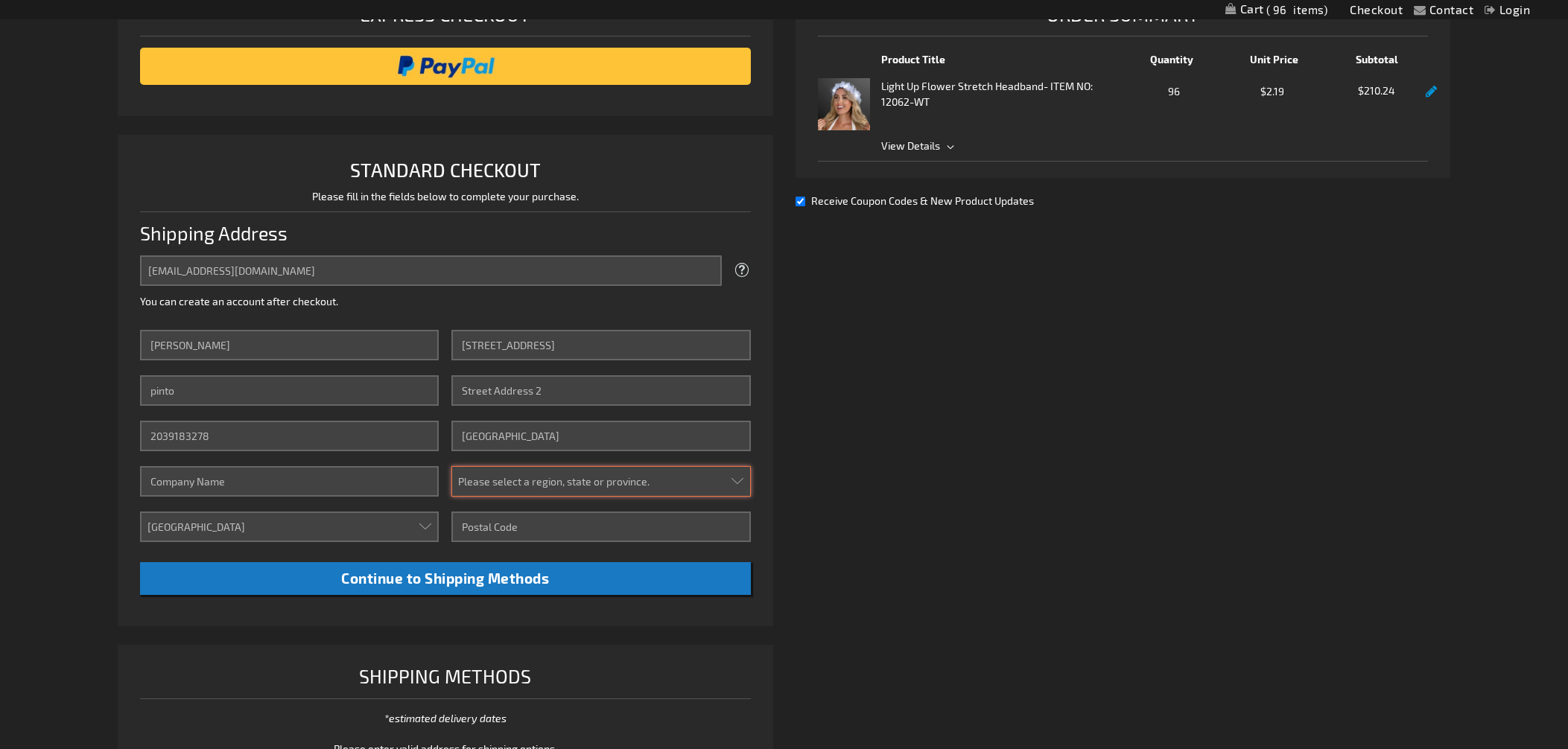
select select "14"
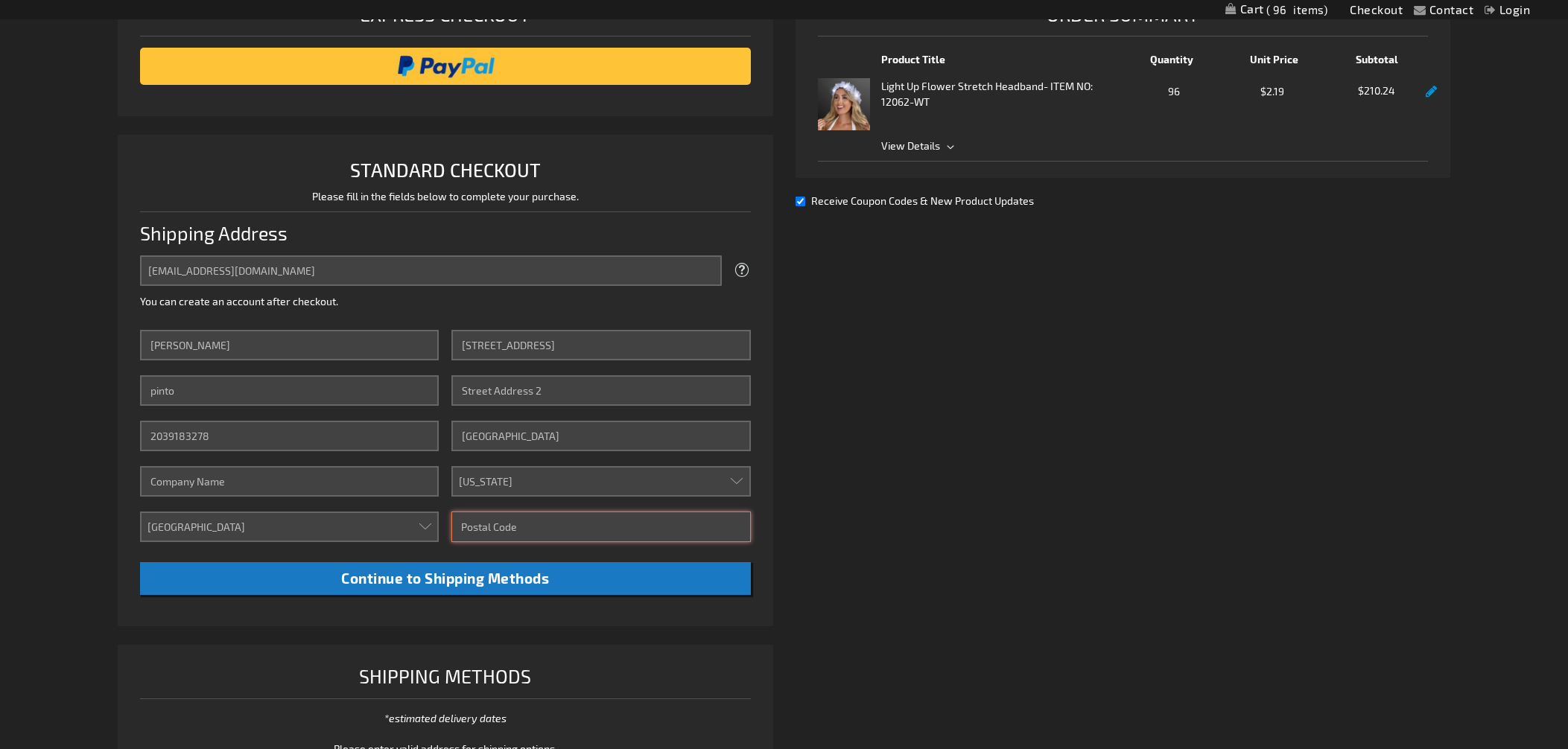
type input "06831"
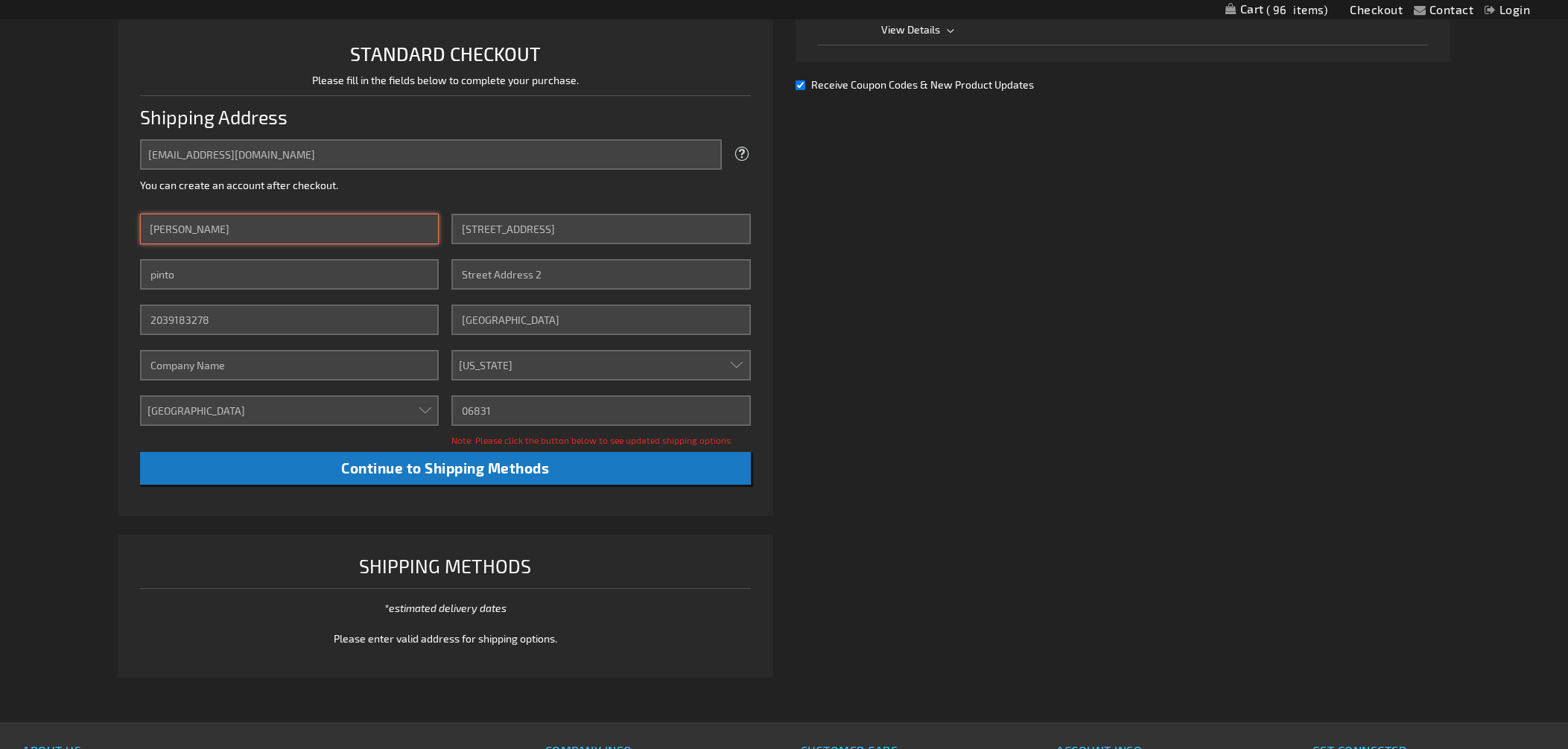
scroll to position [400, 0]
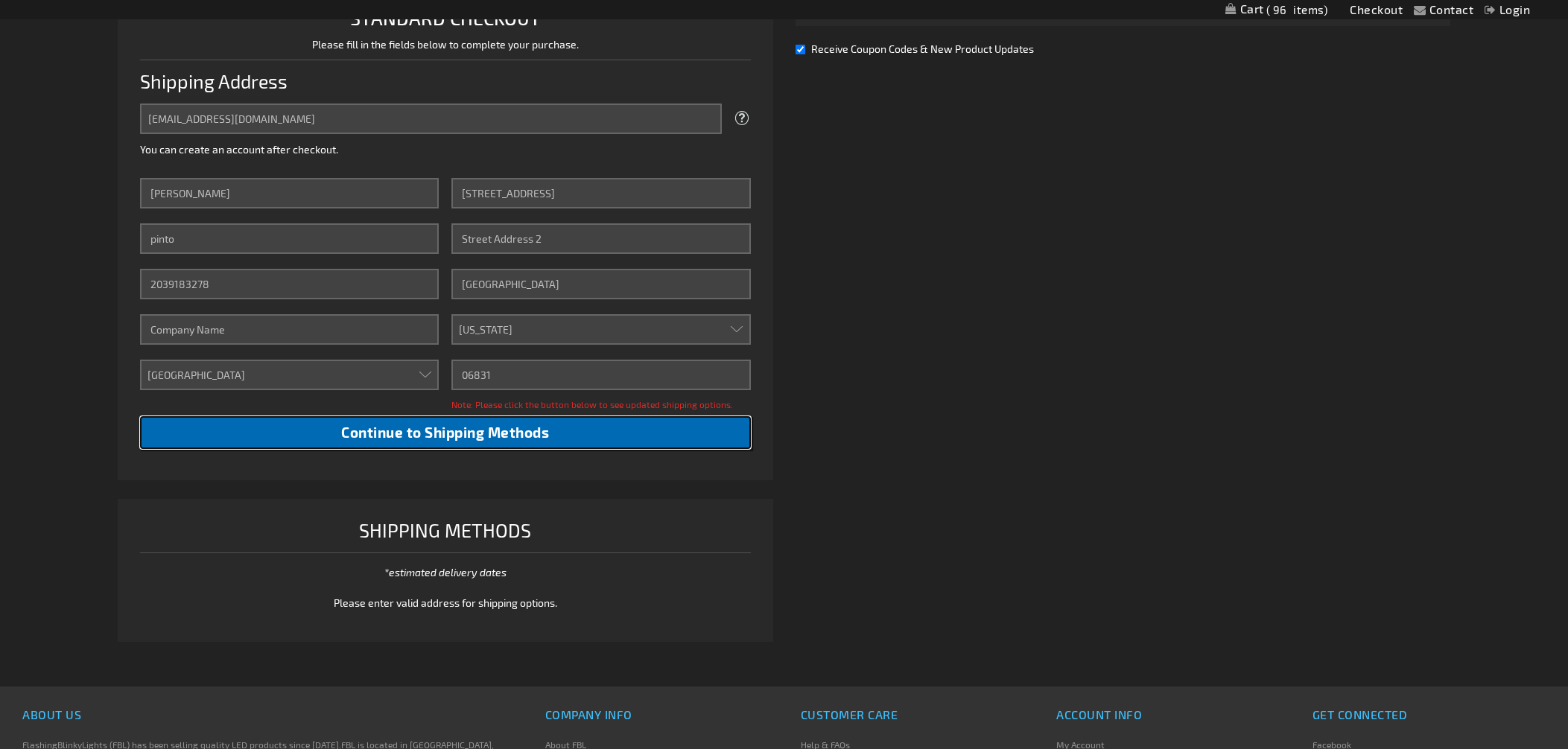
click at [430, 437] on span "Continue to Shipping Methods" at bounding box center [445, 432] width 208 height 17
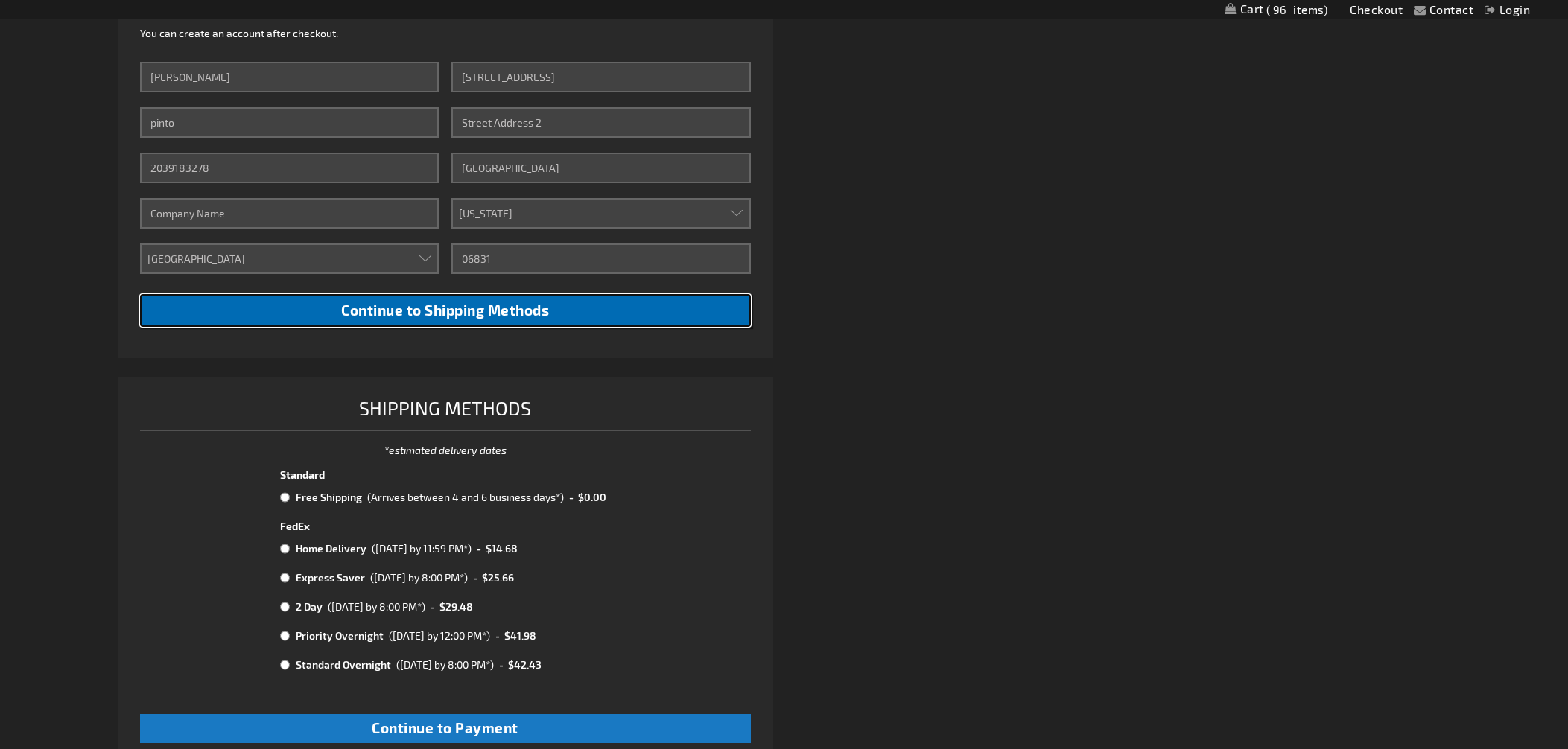
scroll to position [519, 0]
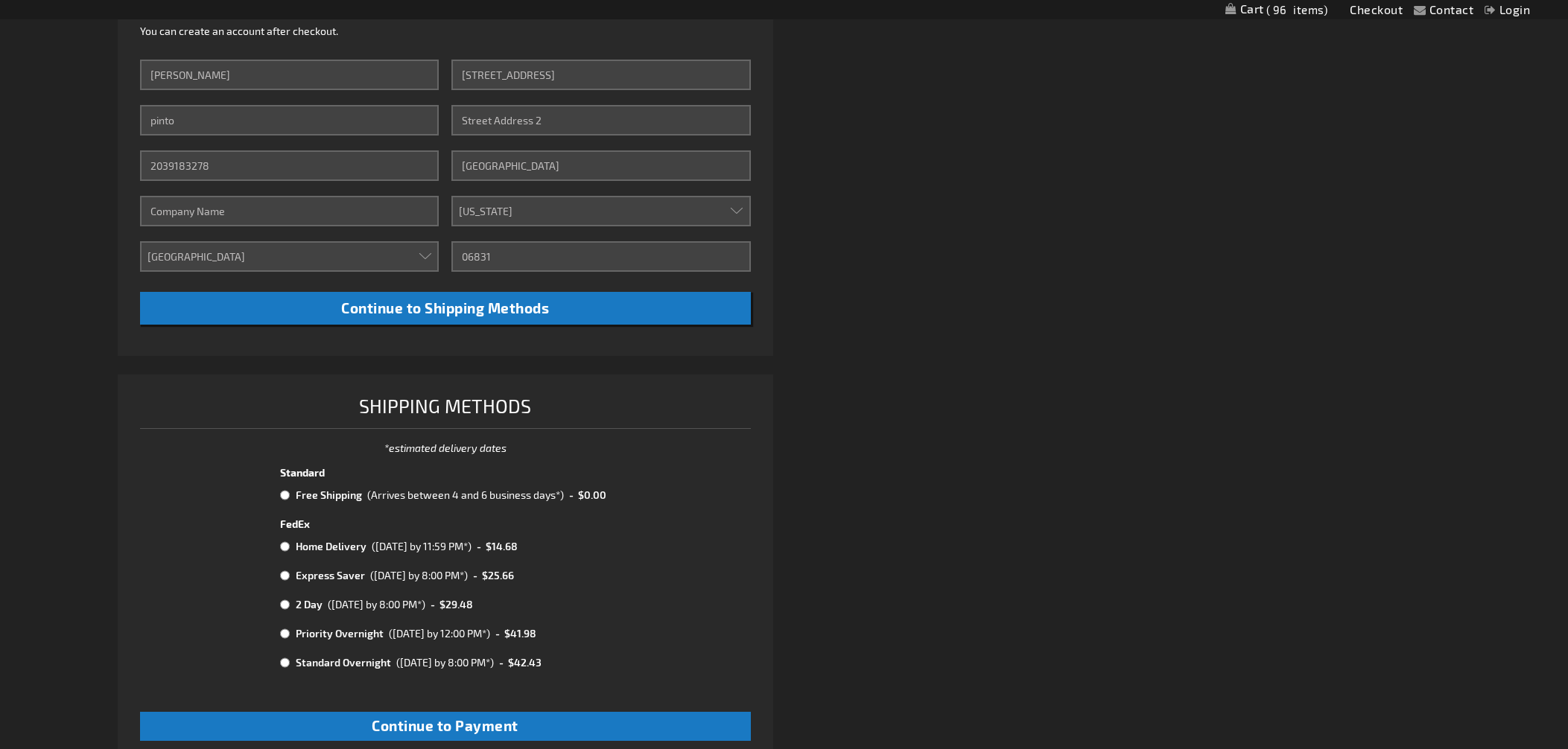
click at [285, 547] on input "radio" at bounding box center [285, 547] width 10 height 12
radio input "true"
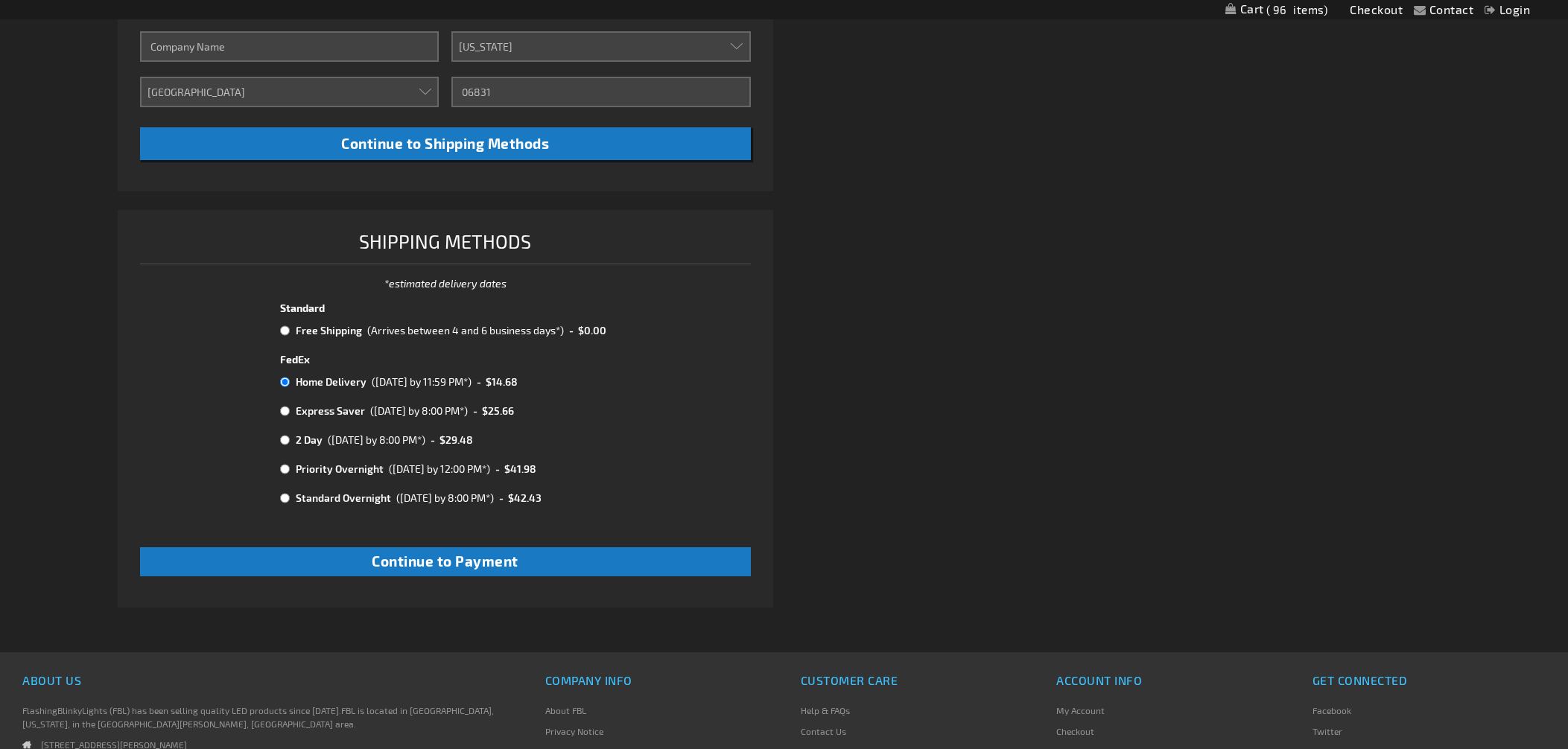
scroll to position [728, 0]
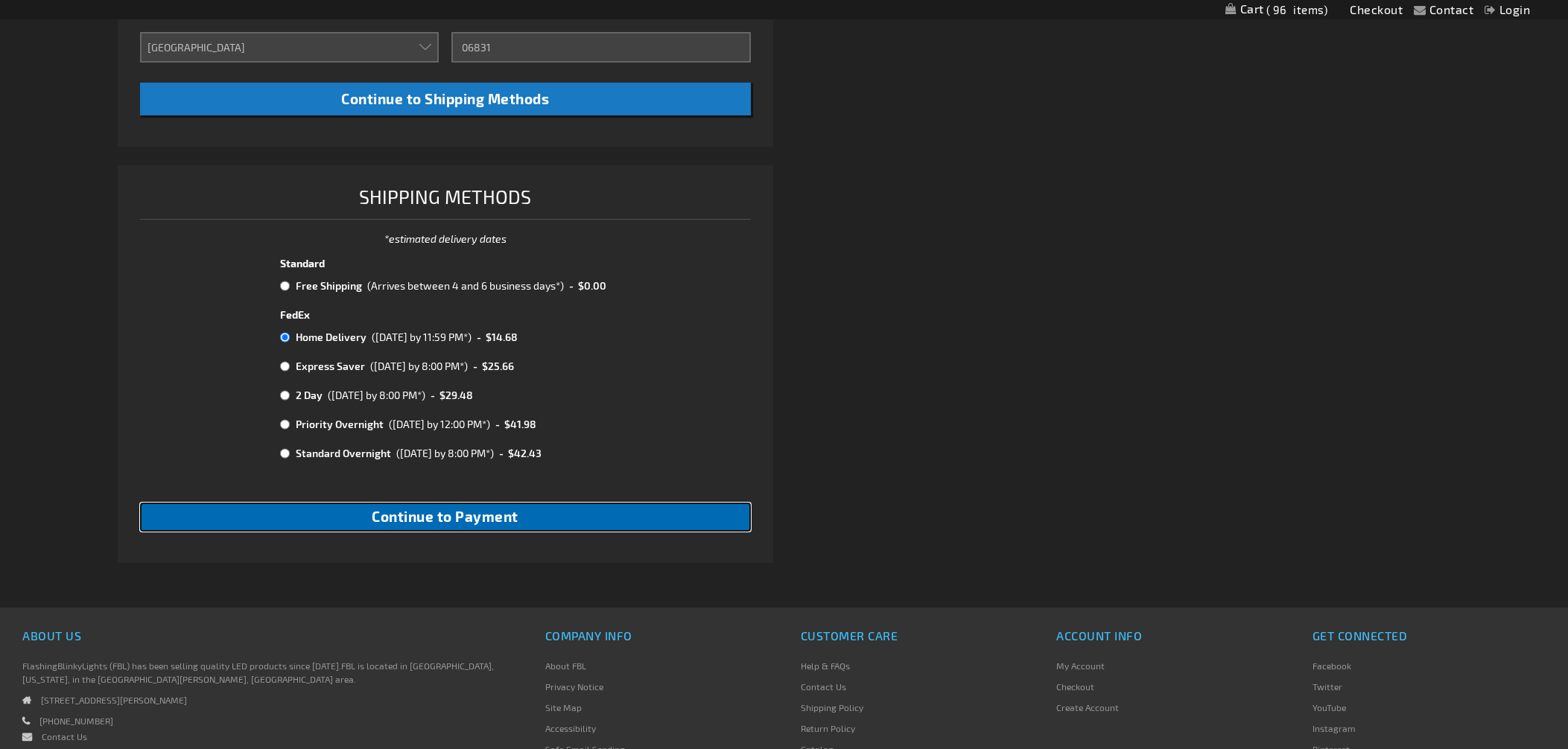
click at [424, 520] on span "Continue to Payment" at bounding box center [445, 516] width 146 height 17
checkbox input "true"
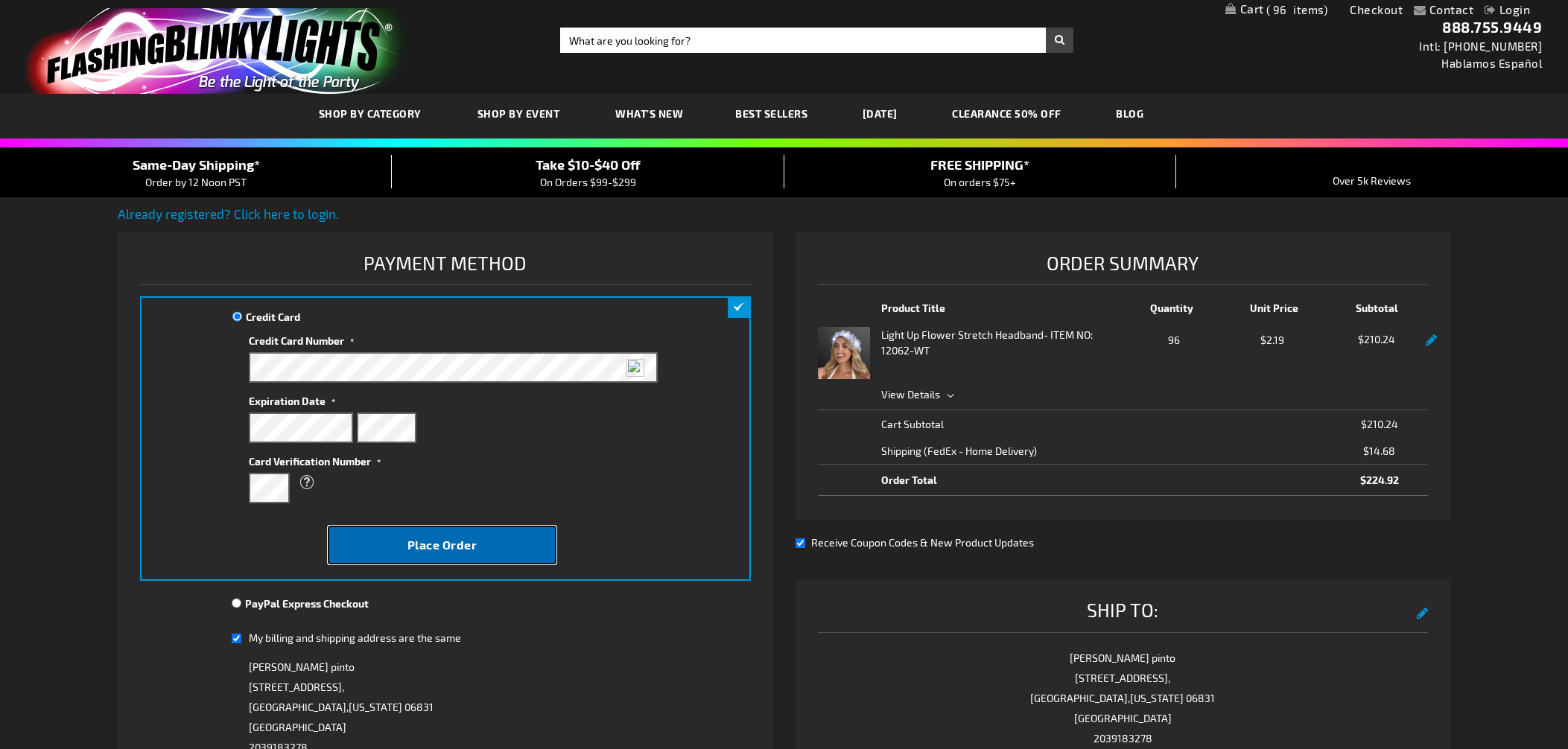
click at [446, 548] on span "Place Order" at bounding box center [442, 544] width 70 height 14
